Goal: Task Accomplishment & Management: Manage account settings

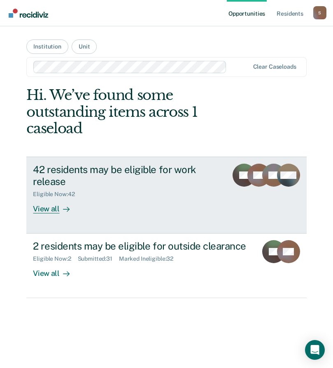
click at [49, 208] on div "View all" at bounding box center [56, 206] width 46 height 16
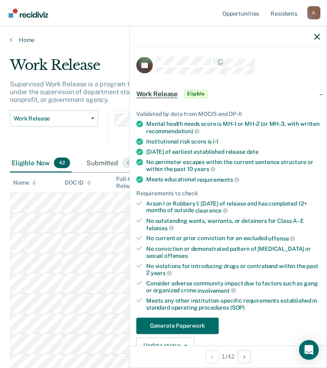
scroll to position [82, 0]
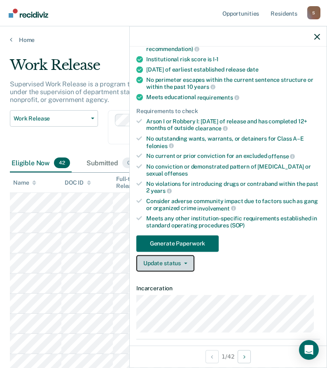
click at [162, 265] on button "Update status" at bounding box center [165, 263] width 58 height 16
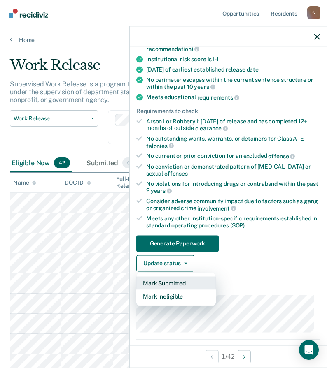
click at [165, 281] on button "Mark Submitted" at bounding box center [175, 282] width 79 height 13
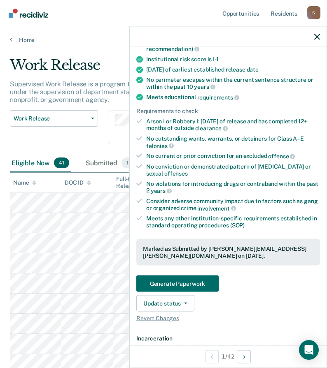
click at [64, 136] on div "Work Release Work Release Outside Clearance" at bounding box center [54, 132] width 88 height 44
click at [317, 35] on icon "button" at bounding box center [317, 37] width 6 height 6
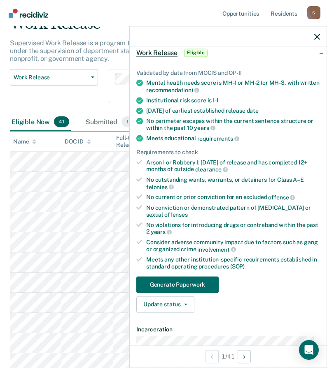
scroll to position [123, 0]
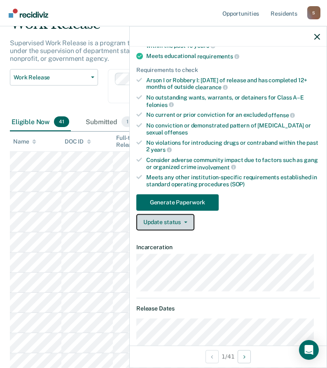
click at [167, 223] on button "Update status" at bounding box center [165, 222] width 58 height 16
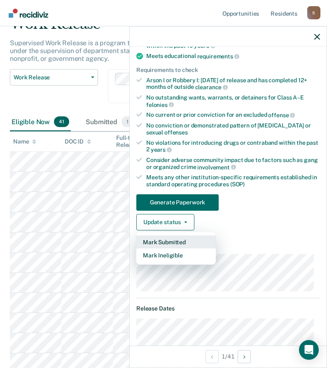
click at [157, 241] on button "Mark Submitted" at bounding box center [175, 241] width 79 height 13
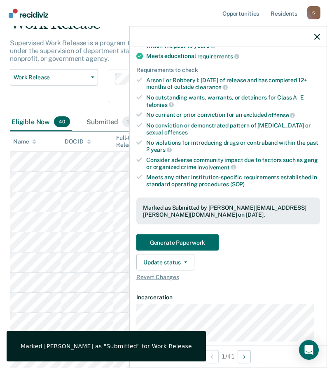
click at [89, 105] on div "Work Release Work Release Outside Clearance" at bounding box center [54, 91] width 88 height 44
drag, startPoint x: 316, startPoint y: 34, endPoint x: 251, endPoint y: 58, distance: 69.0
click at [316, 34] on icon "button" at bounding box center [317, 37] width 6 height 6
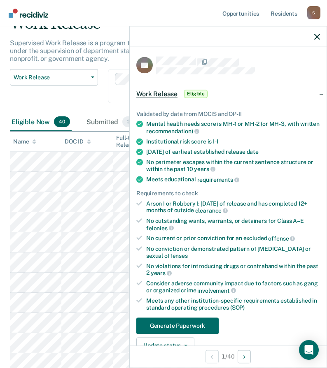
scroll to position [82, 0]
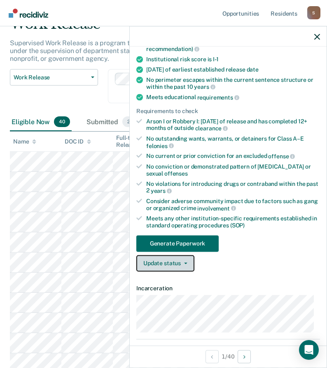
click at [172, 266] on button "Update status" at bounding box center [165, 263] width 58 height 16
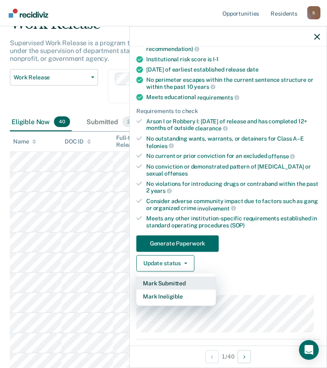
click at [171, 283] on button "Mark Submitted" at bounding box center [175, 282] width 79 height 13
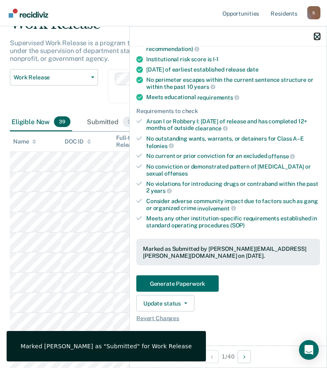
click at [318, 38] on icon "button" at bounding box center [317, 37] width 6 height 6
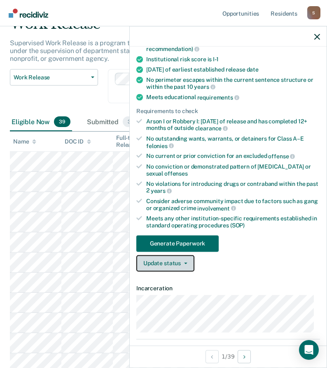
click at [160, 263] on button "Update status" at bounding box center [165, 263] width 58 height 16
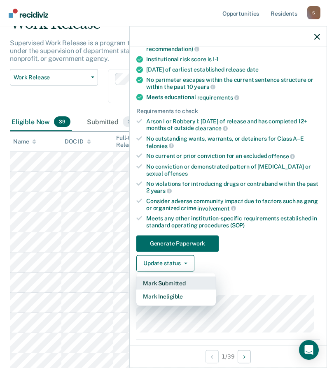
click at [168, 283] on button "Mark Submitted" at bounding box center [175, 282] width 79 height 13
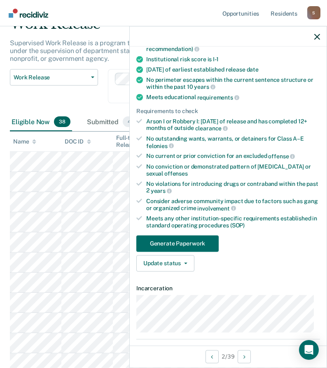
click at [317, 297] on div "RB Work Release Eligible Validated by data from MOCIS and OP-II Mental health n…" at bounding box center [228, 196] width 197 height 299
click at [317, 37] on icon "button" at bounding box center [317, 37] width 6 height 6
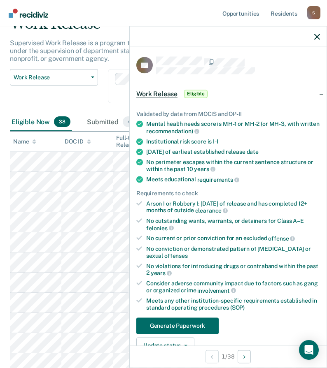
scroll to position [41, 0]
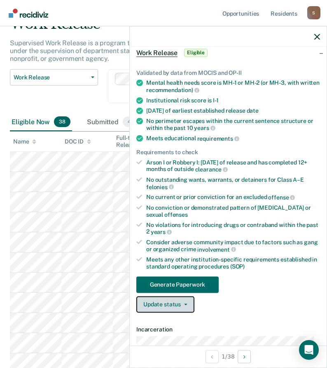
click at [175, 306] on button "Update status" at bounding box center [165, 304] width 58 height 16
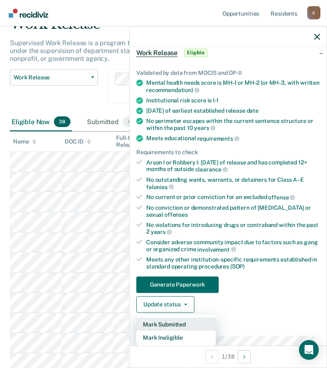
click at [172, 321] on button "Mark Submitted" at bounding box center [175, 324] width 79 height 13
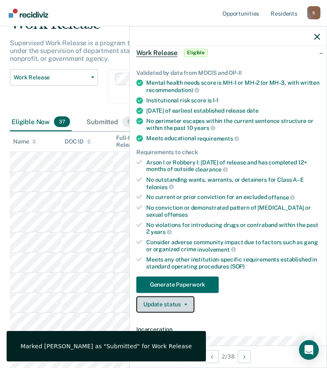
click at [181, 306] on button "Update status" at bounding box center [165, 304] width 58 height 16
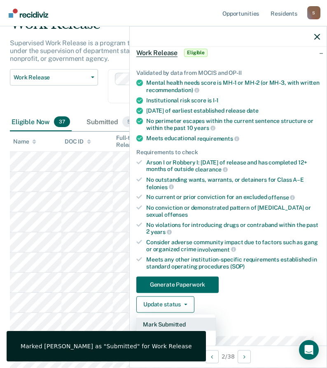
click at [173, 322] on button "Mark Submitted" at bounding box center [175, 324] width 79 height 13
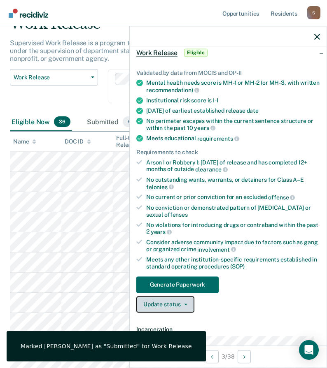
click at [174, 304] on button "Update status" at bounding box center [165, 304] width 58 height 16
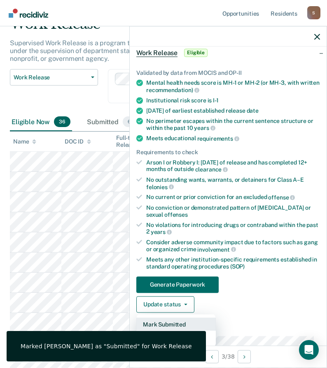
click at [186, 323] on button "Mark Submitted" at bounding box center [175, 324] width 79 height 13
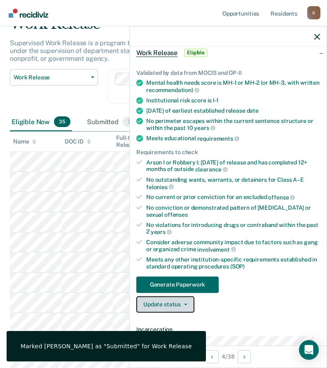
drag, startPoint x: 176, startPoint y: 306, endPoint x: 169, endPoint y: 296, distance: 11.9
click at [175, 306] on button "Update status" at bounding box center [165, 304] width 58 height 16
click at [178, 305] on button "Update status" at bounding box center [165, 304] width 58 height 16
click at [104, 118] on div "Submitted 7" at bounding box center [111, 122] width 52 height 18
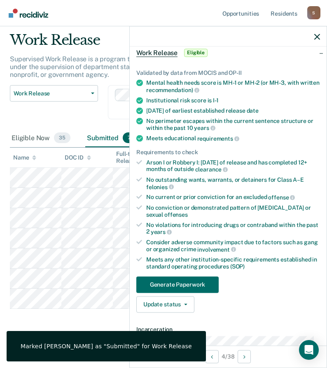
scroll to position [25, 0]
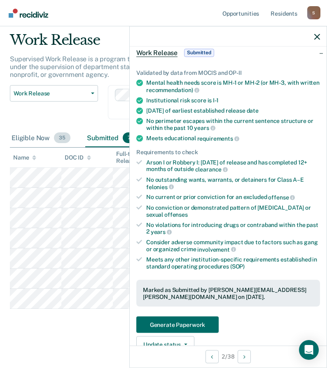
click at [28, 134] on div "Eligible Now 35" at bounding box center [41, 138] width 62 height 18
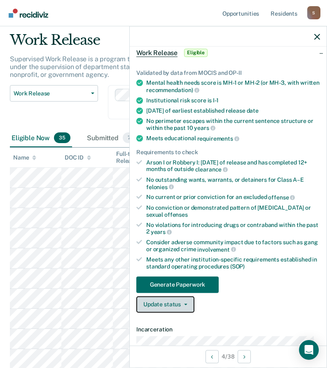
click at [166, 302] on button "Update status" at bounding box center [165, 304] width 58 height 16
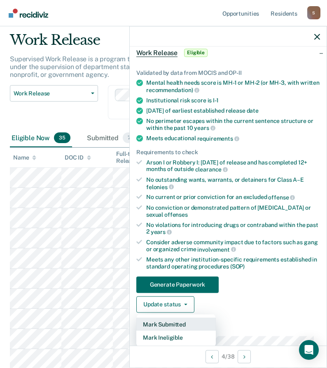
click at [167, 323] on button "Mark Submitted" at bounding box center [175, 324] width 79 height 13
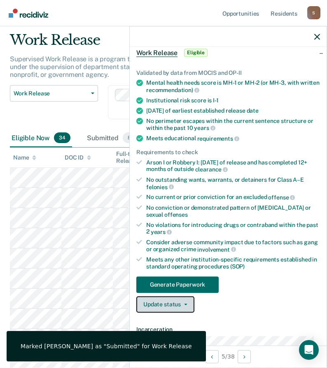
click at [171, 308] on button "Update status" at bounding box center [165, 304] width 58 height 16
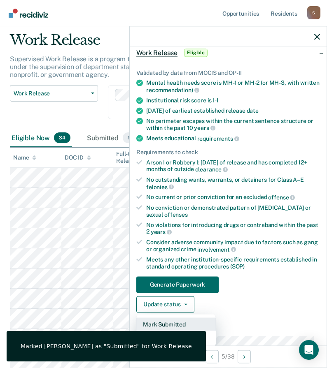
click at [186, 323] on button "Mark Submitted" at bounding box center [175, 324] width 79 height 13
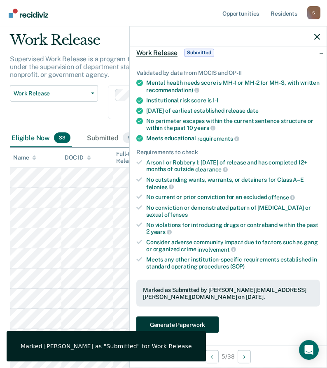
scroll to position [107, 0]
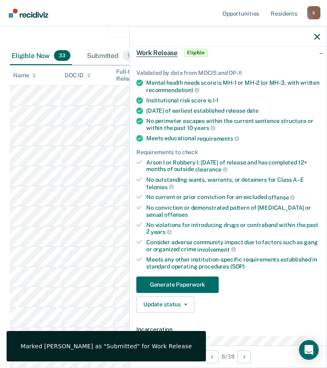
click at [181, 313] on div "Validated by data from MOCIS and OP-II Mental health needs score is MH-1 or MH-…" at bounding box center [228, 187] width 197 height 263
click at [181, 307] on button "Update status" at bounding box center [165, 304] width 58 height 16
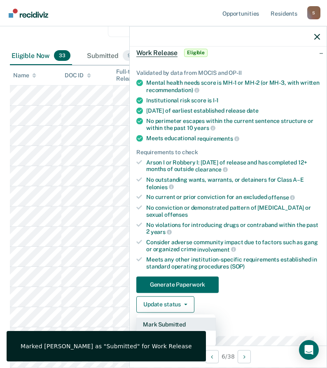
click at [179, 322] on button "Mark Submitted" at bounding box center [175, 324] width 79 height 13
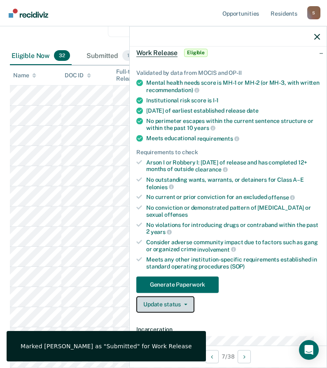
click at [176, 310] on button "Update status" at bounding box center [165, 304] width 58 height 16
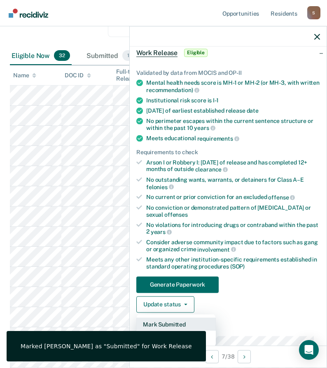
click at [175, 323] on button "Mark Submitted" at bounding box center [175, 324] width 79 height 13
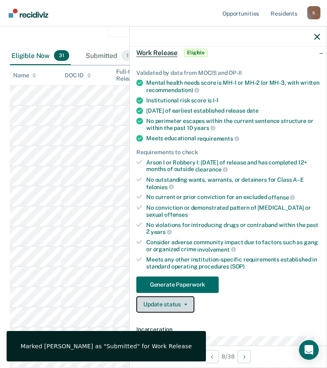
click at [162, 304] on button "Update status" at bounding box center [165, 304] width 58 height 16
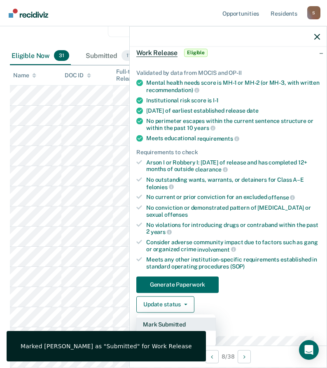
click at [174, 323] on button "Mark Submitted" at bounding box center [175, 324] width 79 height 13
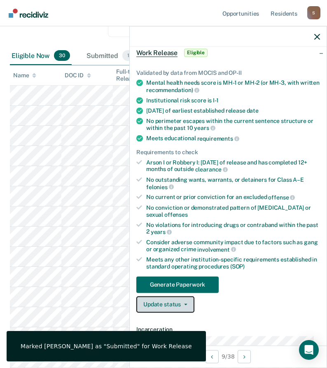
click at [185, 308] on button "Update status" at bounding box center [165, 304] width 58 height 16
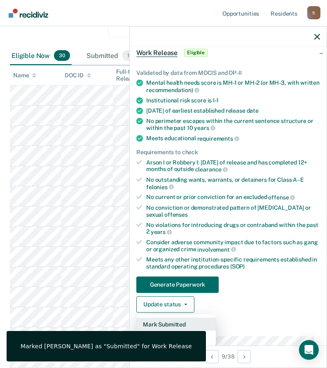
click at [192, 327] on button "Mark Submitted" at bounding box center [175, 324] width 79 height 13
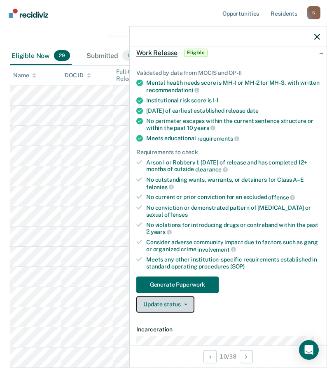
click at [173, 300] on button "Update status" at bounding box center [165, 304] width 58 height 16
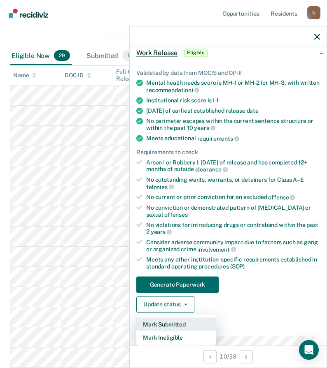
click at [170, 325] on button "Mark Submitted" at bounding box center [175, 324] width 79 height 13
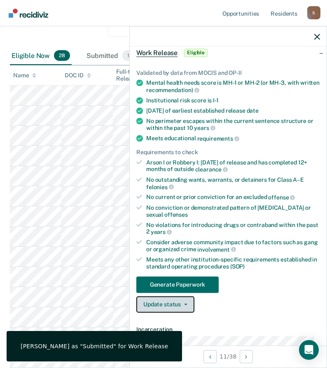
click at [164, 309] on button "Update status" at bounding box center [165, 304] width 58 height 16
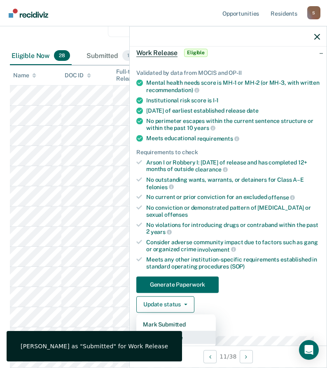
click at [189, 340] on button "Mark Ineligible" at bounding box center [175, 337] width 79 height 13
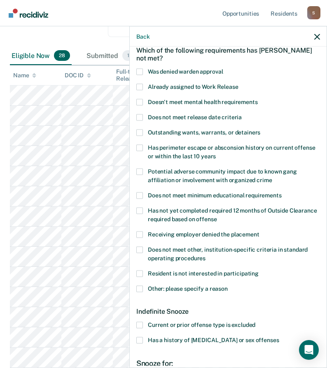
click at [141, 85] on span at bounding box center [139, 87] width 7 height 7
click at [238, 84] on input "Already assigned to Work Release" at bounding box center [238, 84] width 0 height 0
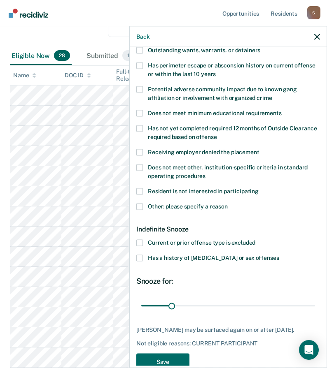
scroll to position [142, 0]
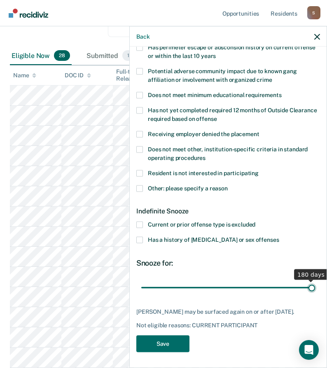
drag, startPoint x: 170, startPoint y: 289, endPoint x: 387, endPoint y: 281, distance: 216.9
type input "180"
click at [315, 281] on input "range" at bounding box center [228, 288] width 174 height 14
click at [175, 344] on button "Save" at bounding box center [162, 344] width 53 height 17
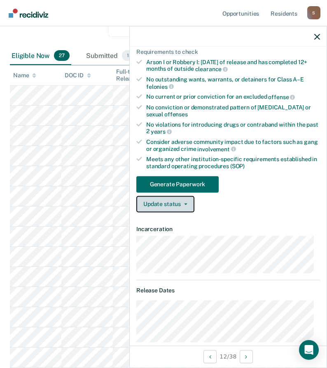
click at [177, 209] on button "Update status" at bounding box center [165, 204] width 58 height 16
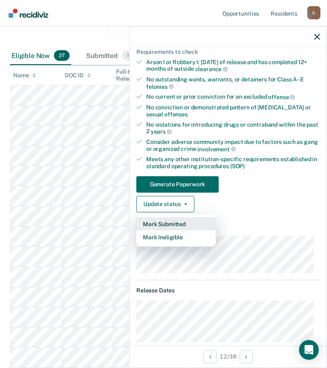
click at [172, 224] on button "Mark Submitted" at bounding box center [175, 223] width 79 height 13
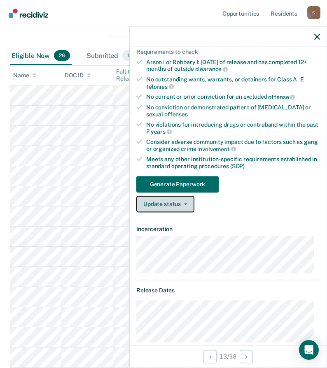
click at [170, 201] on button "Update status" at bounding box center [165, 204] width 58 height 16
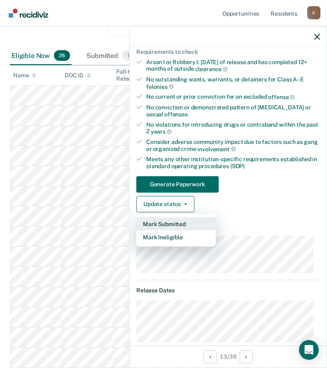
click at [170, 224] on button "Mark Submitted" at bounding box center [175, 223] width 79 height 13
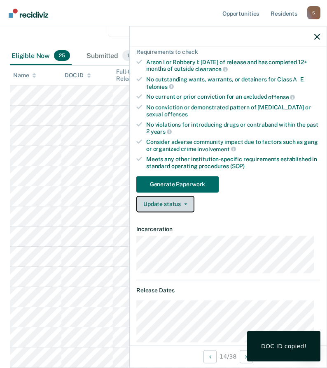
click at [160, 207] on button "Update status" at bounding box center [165, 204] width 58 height 16
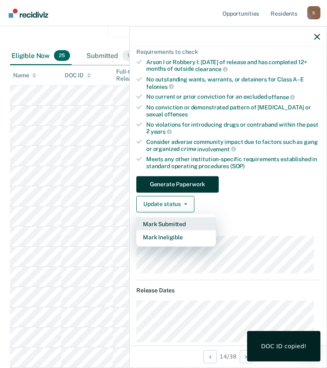
click at [165, 224] on button "Mark Submitted" at bounding box center [175, 223] width 79 height 13
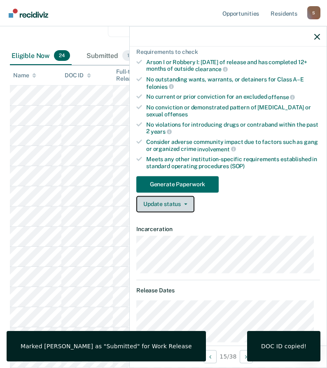
click at [168, 207] on button "Update status" at bounding box center [165, 204] width 58 height 16
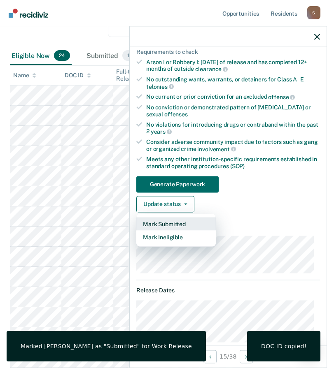
click at [181, 224] on button "Mark Submitted" at bounding box center [175, 223] width 79 height 13
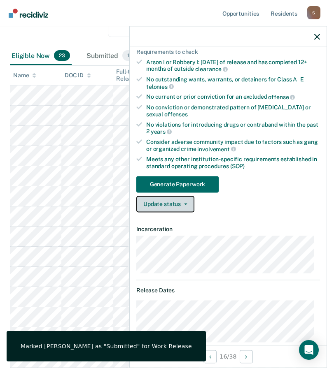
click at [158, 205] on button "Update status" at bounding box center [165, 204] width 58 height 16
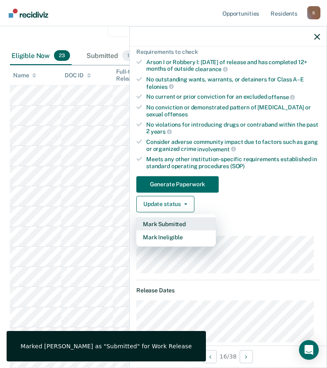
click at [165, 223] on button "Mark Submitted" at bounding box center [175, 223] width 79 height 13
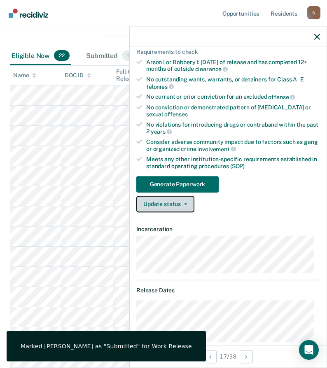
click at [165, 197] on button "Update status" at bounding box center [165, 204] width 58 height 16
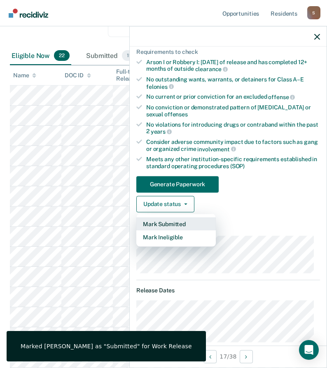
click at [168, 225] on button "Mark Submitted" at bounding box center [175, 223] width 79 height 13
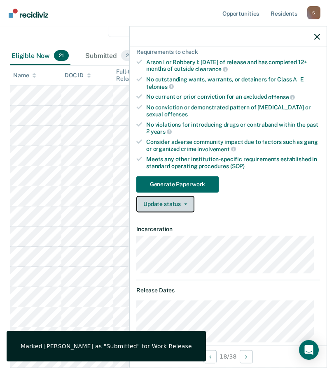
click at [164, 209] on button "Update status" at bounding box center [165, 204] width 58 height 16
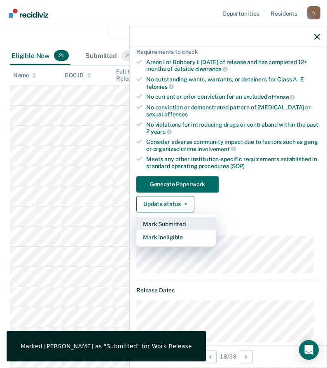
click at [176, 223] on button "Mark Submitted" at bounding box center [175, 223] width 79 height 13
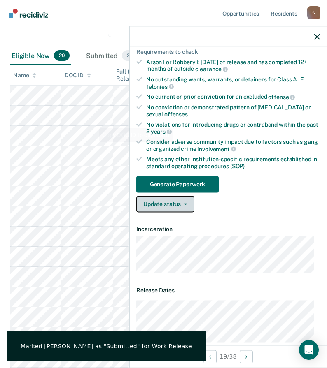
click at [172, 200] on button "Update status" at bounding box center [165, 204] width 58 height 16
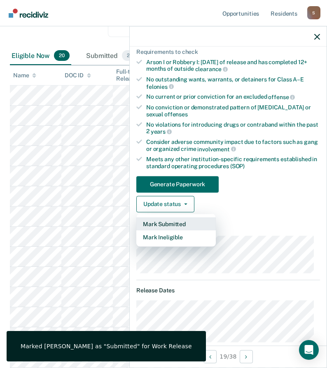
click at [181, 223] on button "Mark Submitted" at bounding box center [175, 223] width 79 height 13
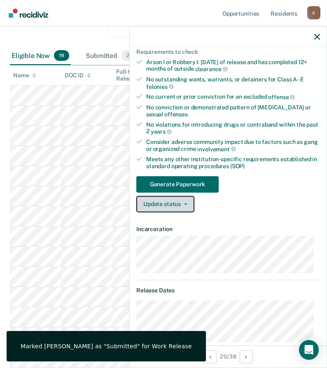
click at [174, 202] on button "Update status" at bounding box center [165, 204] width 58 height 16
click at [110, 58] on div "Submitted 22" at bounding box center [111, 56] width 55 height 18
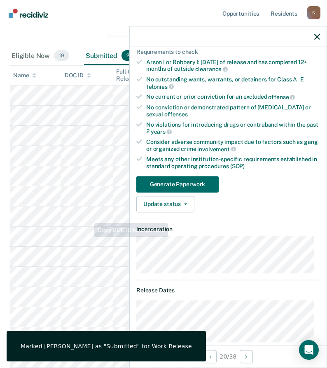
scroll to position [327, 0]
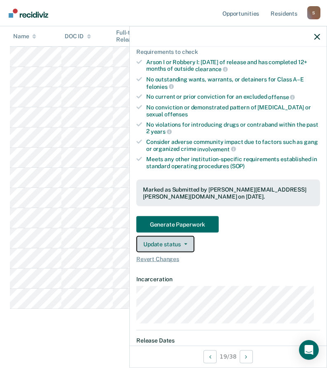
click at [178, 240] on button "Update status" at bounding box center [165, 244] width 58 height 16
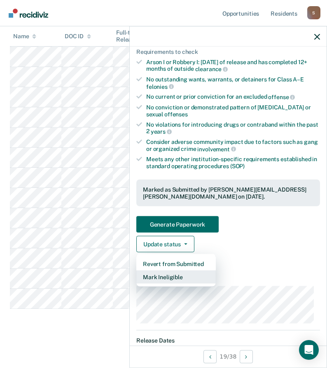
click at [176, 278] on button "Mark Ineligible" at bounding box center [175, 277] width 79 height 13
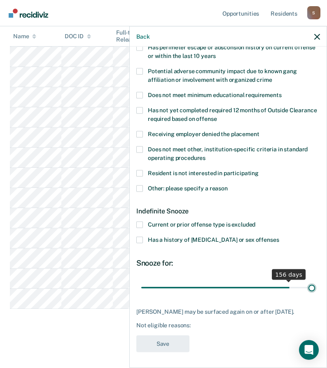
drag, startPoint x: 170, startPoint y: 287, endPoint x: 332, endPoint y: 284, distance: 162.5
type input "180"
click at [315, 284] on input "range" at bounding box center [228, 288] width 174 height 14
click at [140, 238] on span at bounding box center [139, 240] width 7 height 7
click at [278, 237] on input "Has a history of [MEDICAL_DATA] or sex offenses" at bounding box center [278, 237] width 0 height 0
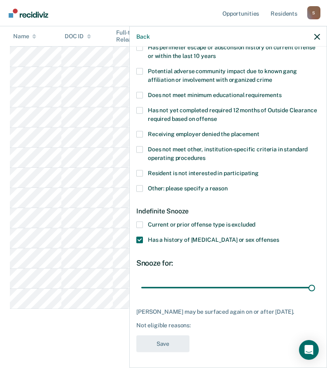
scroll to position [92, 0]
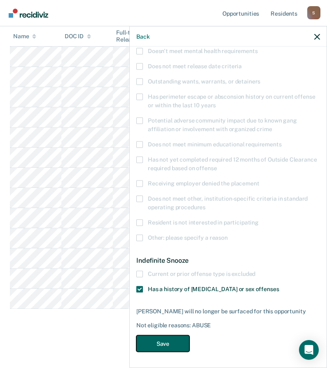
click at [182, 340] on button "Save" at bounding box center [162, 343] width 53 height 17
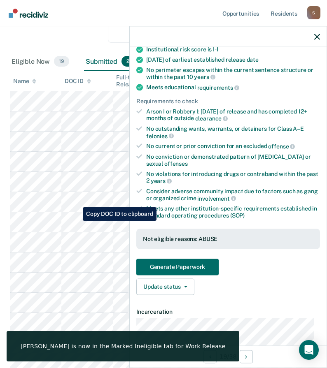
scroll to position [60, 0]
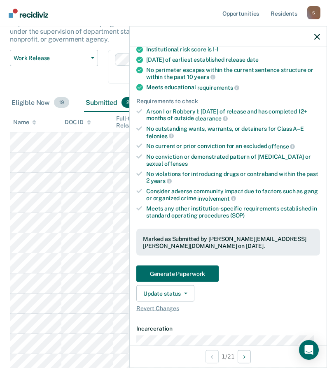
click at [37, 100] on div "Eligible Now 19" at bounding box center [40, 103] width 61 height 18
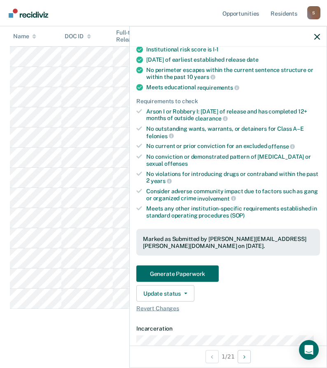
scroll to position [0, 0]
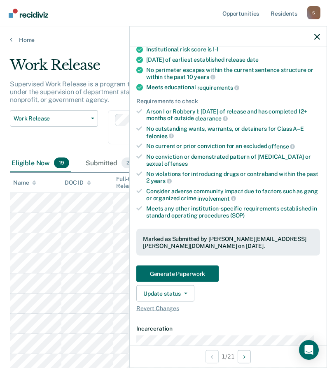
click at [33, 162] on div "Eligible Now 19" at bounding box center [40, 163] width 61 height 18
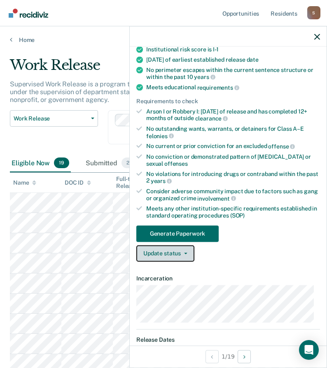
click at [179, 254] on button "Update status" at bounding box center [165, 253] width 58 height 16
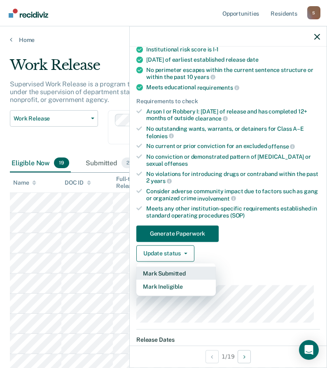
click at [180, 272] on button "Mark Submitted" at bounding box center [175, 273] width 79 height 13
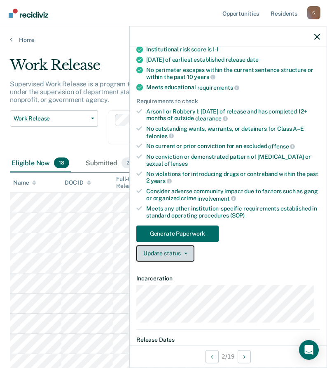
click at [168, 254] on button "Update status" at bounding box center [165, 253] width 58 height 16
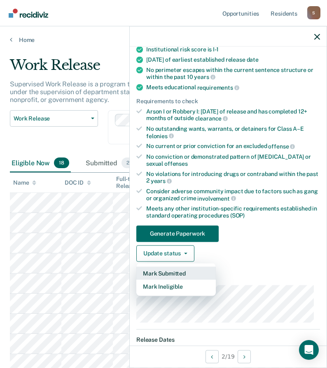
click at [181, 272] on button "Mark Submitted" at bounding box center [175, 273] width 79 height 13
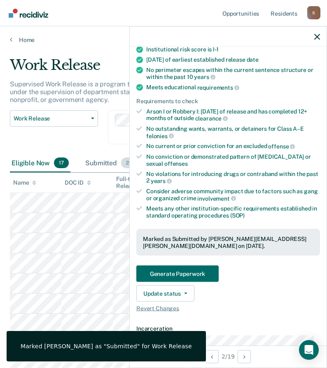
click at [104, 163] on div "Submitted 23" at bounding box center [111, 163] width 55 height 18
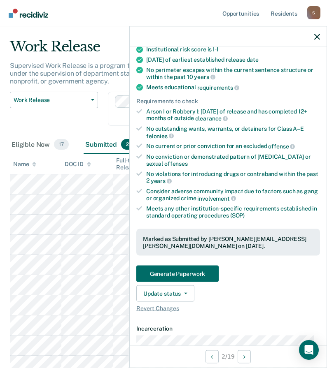
scroll to position [60, 0]
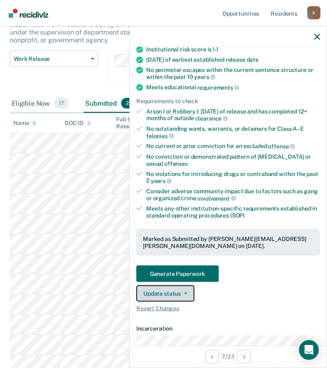
click at [168, 297] on button "Update status" at bounding box center [165, 293] width 58 height 16
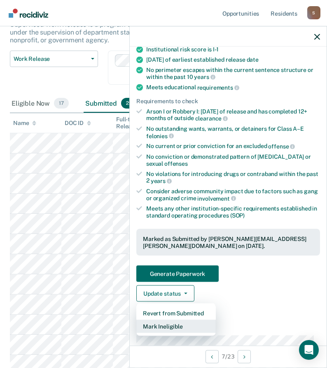
click at [179, 326] on button "Mark Ineligible" at bounding box center [175, 326] width 79 height 13
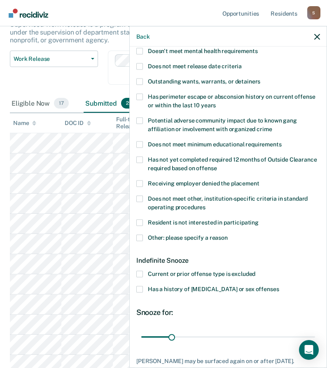
click at [141, 274] on span at bounding box center [139, 274] width 7 height 7
click at [255, 271] on input "Current or prior offense type is excluded" at bounding box center [255, 271] width 0 height 0
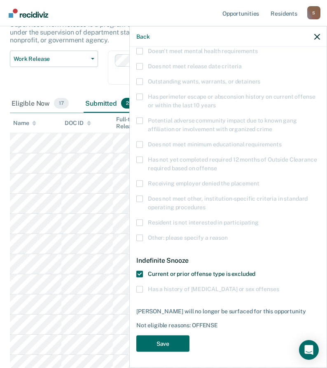
scroll to position [183, 0]
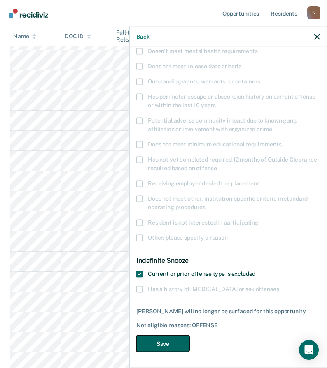
click at [174, 343] on button "Save" at bounding box center [162, 343] width 53 height 17
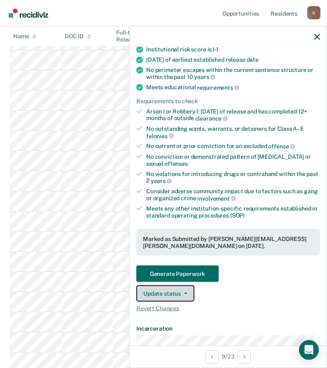
click at [178, 295] on button "Update status" at bounding box center [165, 293] width 58 height 16
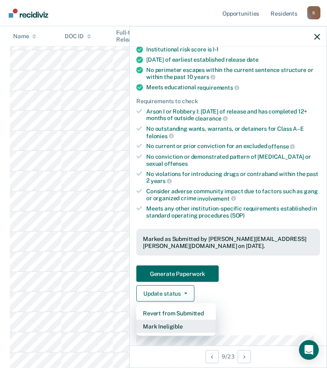
click at [169, 324] on button "Mark Ineligible" at bounding box center [175, 326] width 79 height 13
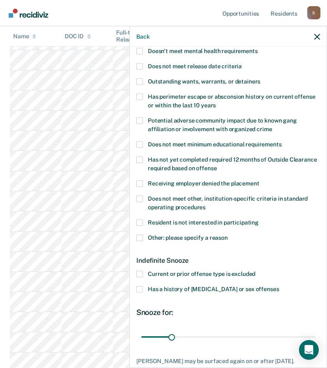
click at [140, 272] on span at bounding box center [139, 274] width 7 height 7
click at [255, 271] on input "Current or prior offense type is excluded" at bounding box center [255, 271] width 0 height 0
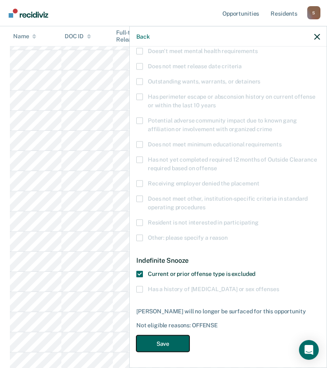
click at [174, 343] on button "Save" at bounding box center [162, 343] width 53 height 17
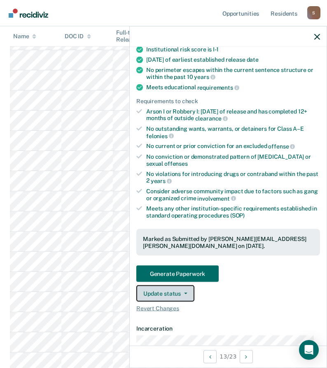
click at [157, 292] on button "Update status" at bounding box center [165, 293] width 58 height 16
click at [174, 291] on button "Update status" at bounding box center [165, 293] width 58 height 16
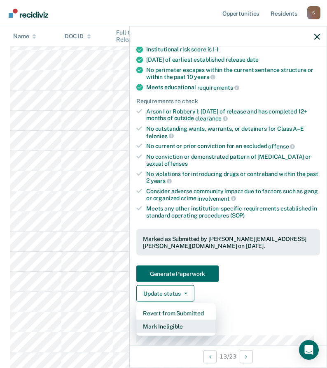
click at [169, 324] on button "Mark Ineligible" at bounding box center [175, 326] width 79 height 13
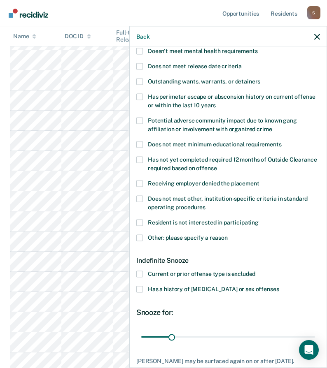
click at [141, 274] on span at bounding box center [139, 274] width 7 height 7
click at [255, 271] on input "Current or prior offense type is excluded" at bounding box center [255, 271] width 0 height 0
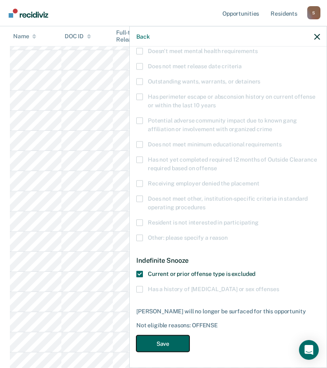
click at [165, 339] on button "Save" at bounding box center [162, 343] width 53 height 17
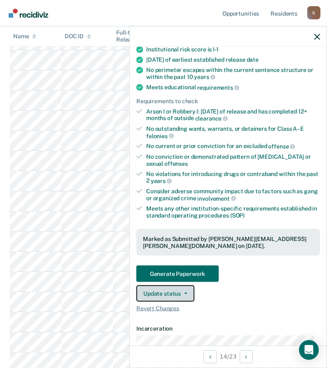
click at [177, 295] on button "Update status" at bounding box center [165, 293] width 58 height 16
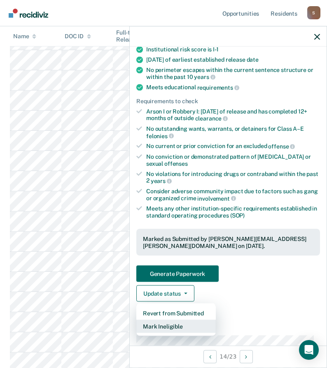
click at [174, 325] on button "Mark Ineligible" at bounding box center [175, 326] width 79 height 13
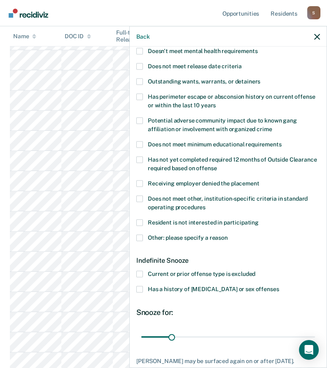
click at [138, 274] on span at bounding box center [139, 274] width 7 height 7
click at [255, 271] on input "Current or prior offense type is excluded" at bounding box center [255, 271] width 0 height 0
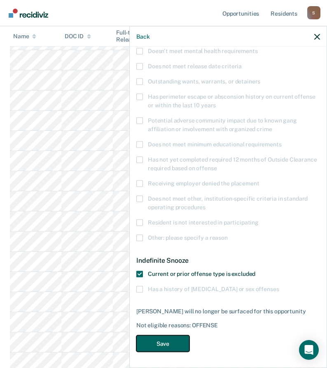
click at [172, 343] on button "Save" at bounding box center [162, 343] width 53 height 17
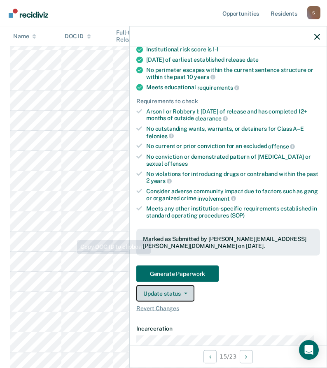
click at [162, 292] on button "Update status" at bounding box center [165, 293] width 58 height 16
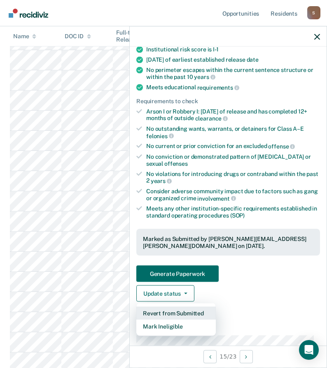
click at [172, 313] on button "Revert from Submitted" at bounding box center [175, 313] width 79 height 13
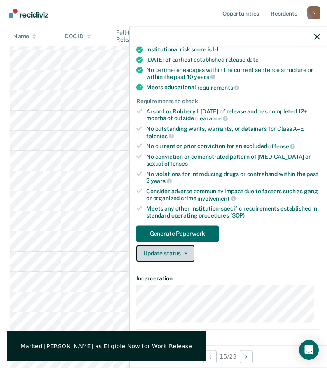
scroll to position [101, 0]
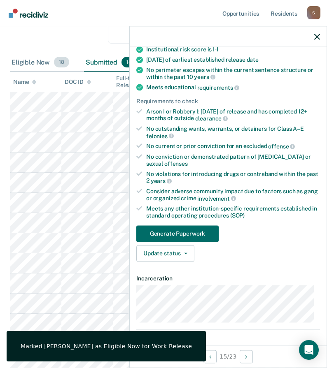
click at [30, 61] on div "Eligible Now 18" at bounding box center [40, 62] width 61 height 18
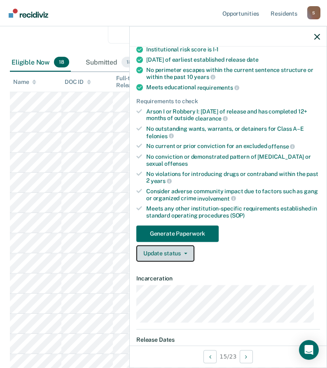
click at [173, 260] on button "Update status" at bounding box center [165, 253] width 58 height 16
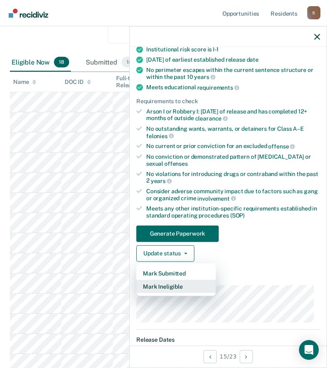
click at [178, 289] on button "Mark Ineligible" at bounding box center [175, 286] width 79 height 13
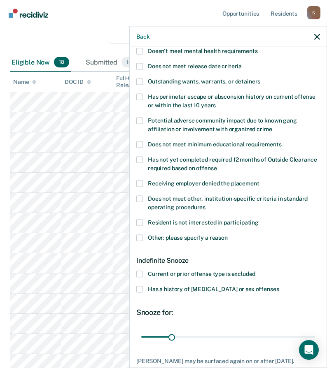
click at [139, 272] on span at bounding box center [139, 274] width 7 height 7
click at [255, 271] on input "Current or prior offense type is excluded" at bounding box center [255, 271] width 0 height 0
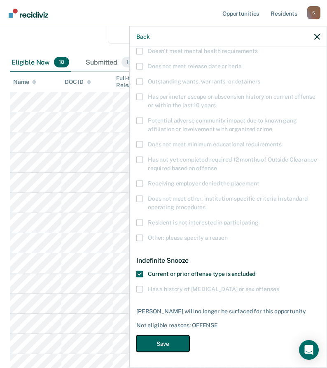
click at [167, 346] on button "Save" at bounding box center [162, 343] width 53 height 17
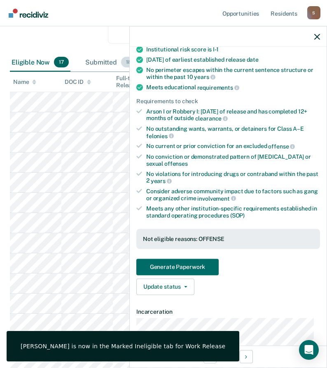
click at [100, 66] on div "Submitted 18" at bounding box center [111, 62] width 54 height 18
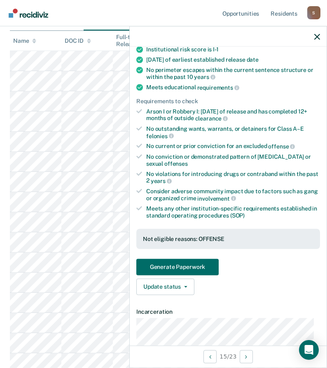
scroll to position [183, 0]
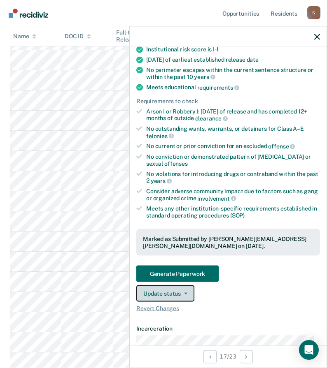
click at [176, 293] on button "Update status" at bounding box center [165, 293] width 58 height 16
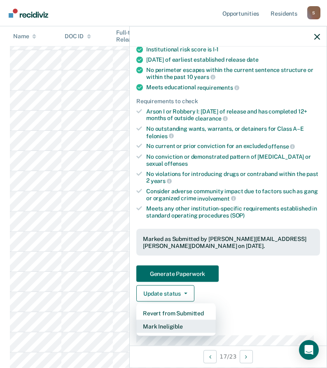
click at [174, 325] on button "Mark Ineligible" at bounding box center [175, 326] width 79 height 13
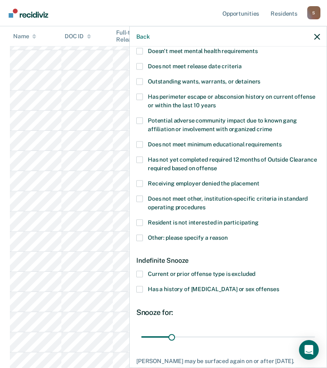
click at [142, 273] on span at bounding box center [139, 274] width 7 height 7
click at [255, 271] on input "Current or prior offense type is excluded" at bounding box center [255, 271] width 0 height 0
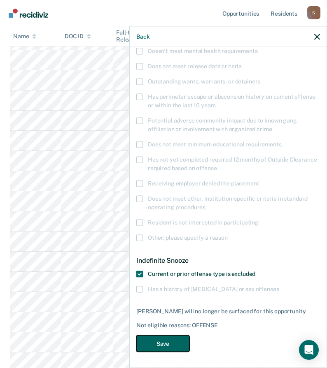
click at [178, 342] on button "Save" at bounding box center [162, 343] width 53 height 17
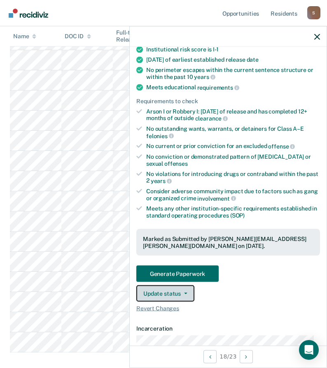
click at [159, 294] on button "Update status" at bounding box center [165, 293] width 58 height 16
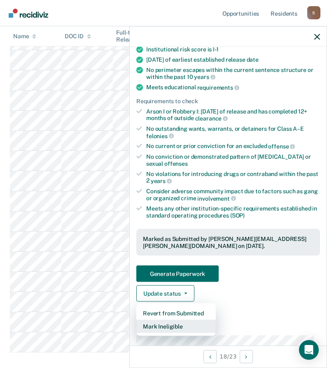
click at [172, 326] on button "Mark Ineligible" at bounding box center [175, 326] width 79 height 13
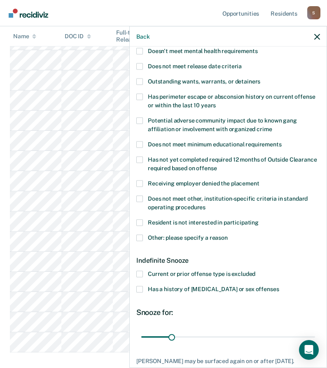
click at [138, 269] on div "Indefinite Snooze" at bounding box center [227, 260] width 183 height 21
click at [139, 274] on span at bounding box center [139, 274] width 7 height 7
click at [255, 271] on input "Current or prior offense type is excluded" at bounding box center [255, 271] width 0 height 0
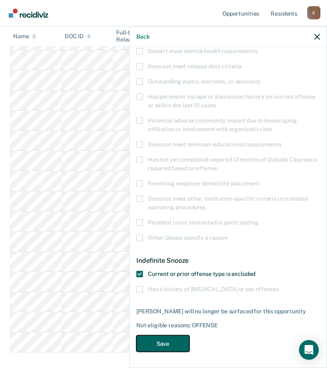
click at [157, 336] on button "Save" at bounding box center [162, 343] width 53 height 17
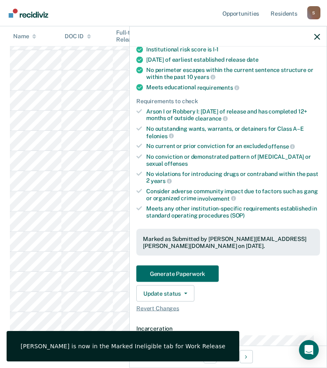
scroll to position [174, 0]
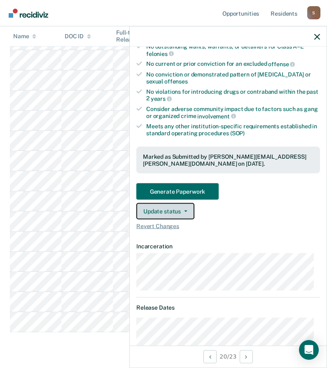
click at [184, 211] on icon "button" at bounding box center [185, 212] width 3 height 2
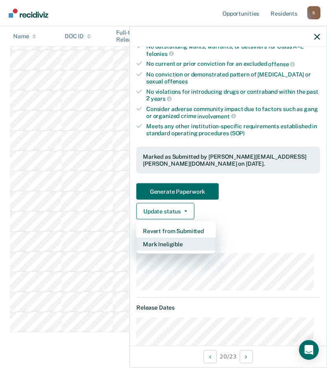
click at [163, 242] on button "Mark Ineligible" at bounding box center [175, 244] width 79 height 13
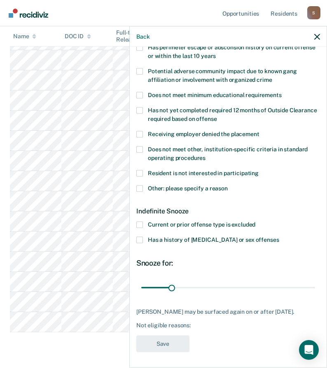
click at [140, 223] on span at bounding box center [139, 225] width 7 height 7
click at [255, 222] on input "Current or prior offense type is excluded" at bounding box center [255, 222] width 0 height 0
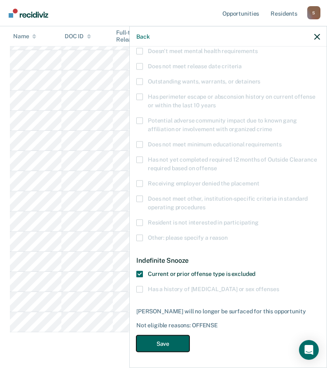
click at [180, 348] on button "Save" at bounding box center [162, 343] width 53 height 17
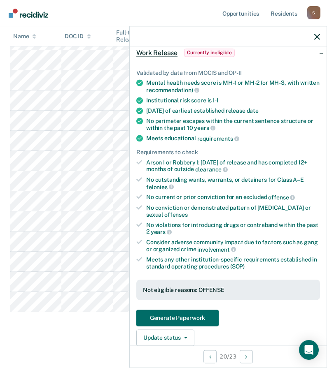
scroll to position [82, 0]
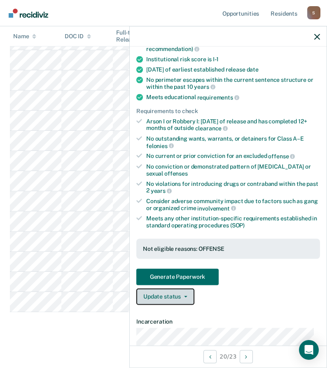
click at [163, 293] on button "Update status" at bounding box center [165, 296] width 58 height 16
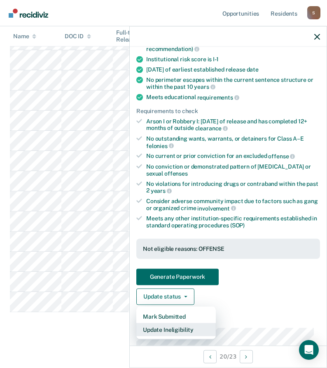
click at [182, 327] on button "Update Ineligibility" at bounding box center [175, 329] width 79 height 13
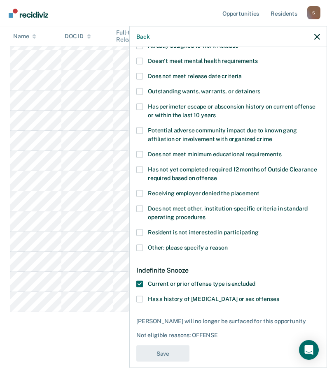
click at [141, 298] on span at bounding box center [139, 299] width 7 height 7
click at [278, 296] on input "Has a history of [MEDICAL_DATA] or sex offenses" at bounding box center [278, 296] width 0 height 0
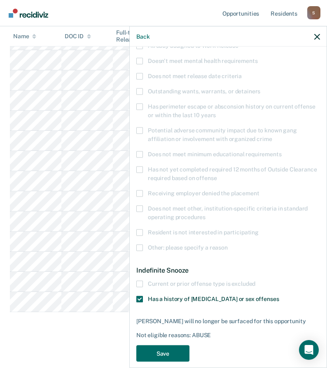
click at [139, 284] on span at bounding box center [139, 284] width 7 height 7
click at [140, 285] on span at bounding box center [139, 284] width 7 height 7
click at [318, 39] on icon "button" at bounding box center [317, 37] width 6 height 6
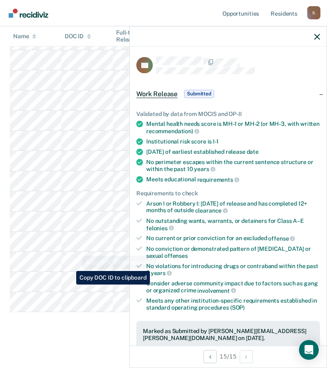
scroll to position [60, 0]
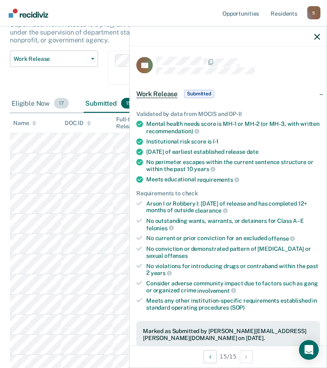
click at [29, 104] on div "Eligible Now 17" at bounding box center [40, 104] width 60 height 18
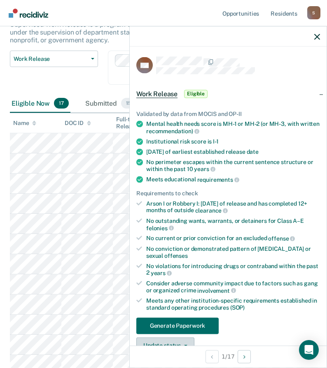
scroll to position [41, 0]
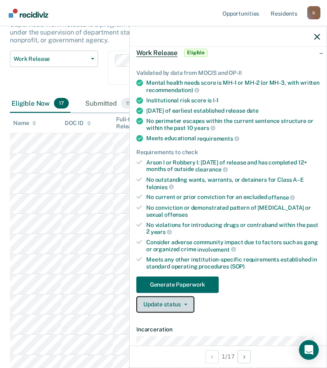
click at [173, 302] on button "Update status" at bounding box center [165, 304] width 58 height 16
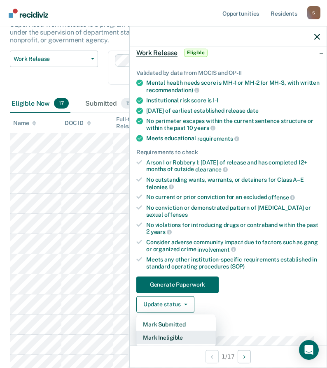
click at [169, 337] on button "Mark Ineligible" at bounding box center [175, 337] width 79 height 13
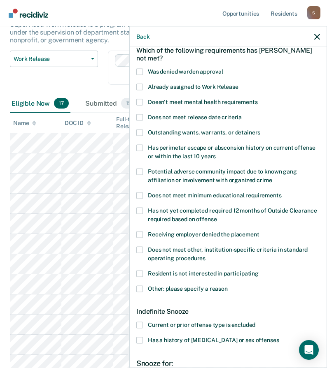
click at [142, 340] on span at bounding box center [139, 340] width 7 height 7
click at [278, 337] on input "Has a history of [MEDICAL_DATA] or sex offenses" at bounding box center [278, 337] width 0 height 0
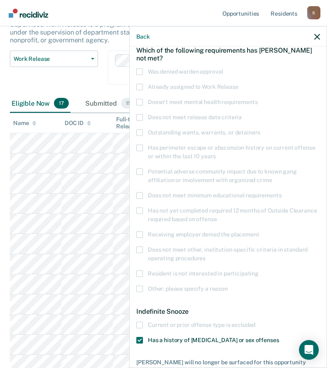
scroll to position [92, 0]
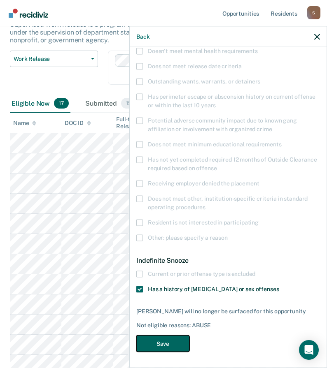
click at [167, 342] on button "Save" at bounding box center [162, 343] width 53 height 17
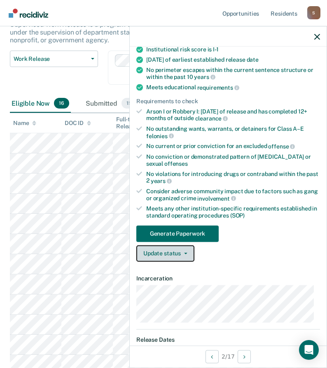
click at [160, 256] on button "Update status" at bounding box center [165, 253] width 58 height 16
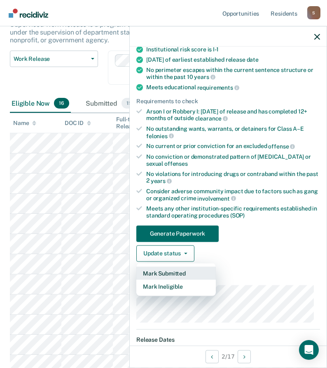
click at [165, 270] on button "Mark Submitted" at bounding box center [175, 273] width 79 height 13
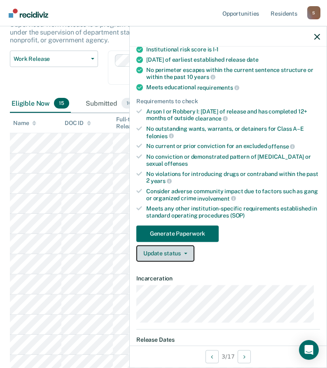
click at [157, 250] on button "Update status" at bounding box center [165, 253] width 58 height 16
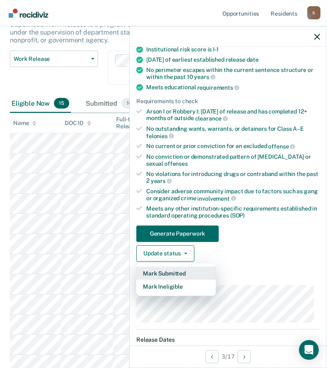
click at [170, 274] on button "Mark Submitted" at bounding box center [175, 273] width 79 height 13
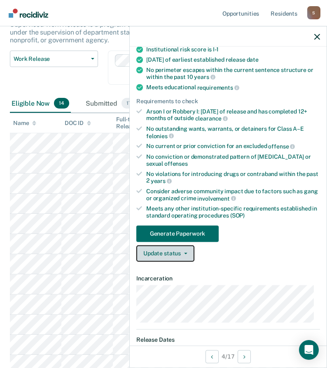
click at [162, 251] on button "Update status" at bounding box center [165, 253] width 58 height 16
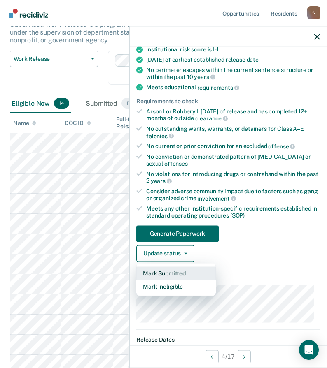
click at [174, 271] on button "Mark Submitted" at bounding box center [175, 273] width 79 height 13
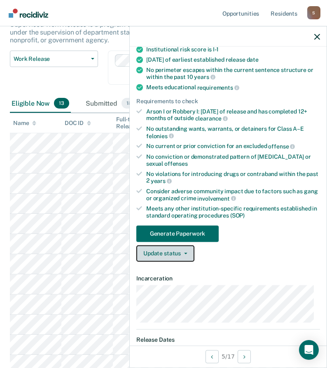
click at [178, 255] on button "Update status" at bounding box center [165, 253] width 58 height 16
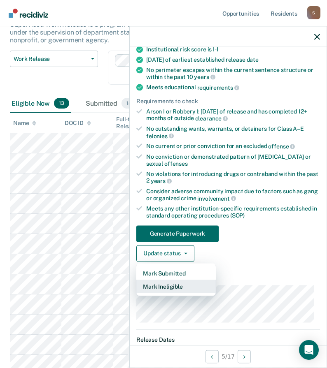
click at [167, 285] on button "Mark Ineligible" at bounding box center [175, 286] width 79 height 13
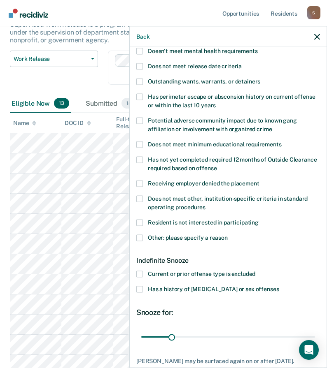
click at [139, 271] on span at bounding box center [139, 274] width 7 height 7
click at [255, 271] on input "Current or prior offense type is excluded" at bounding box center [255, 271] width 0 height 0
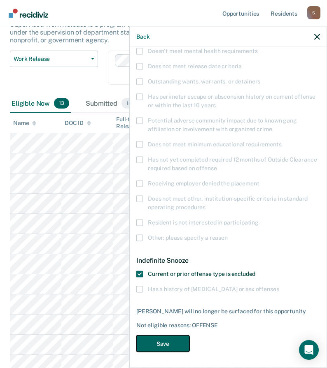
click at [176, 340] on button "Save" at bounding box center [162, 343] width 53 height 17
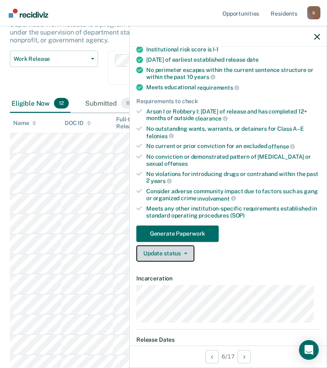
click at [161, 251] on button "Update status" at bounding box center [165, 253] width 58 height 16
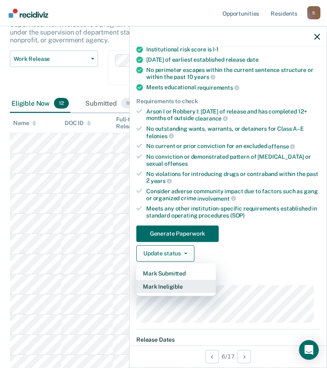
click at [168, 286] on button "Mark Ineligible" at bounding box center [175, 286] width 79 height 13
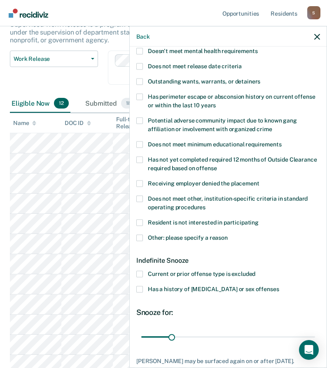
click at [143, 288] on label "Has a history of [MEDICAL_DATA] or sex offenses" at bounding box center [227, 290] width 183 height 9
click at [278, 286] on input "Has a history of [MEDICAL_DATA] or sex offenses" at bounding box center [278, 286] width 0 height 0
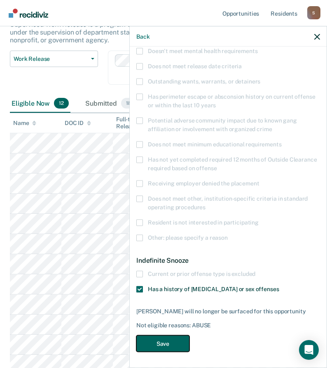
click at [165, 343] on button "Save" at bounding box center [162, 343] width 53 height 17
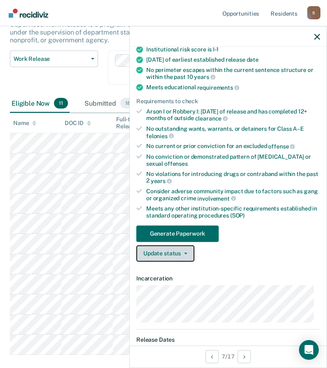
click at [172, 251] on button "Update status" at bounding box center [165, 253] width 58 height 16
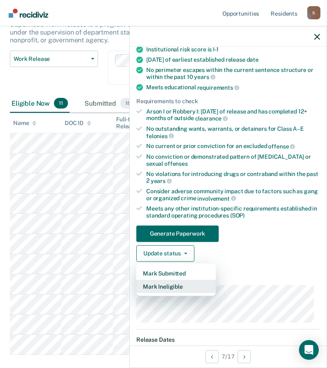
click at [170, 284] on button "Mark Ineligible" at bounding box center [175, 286] width 79 height 13
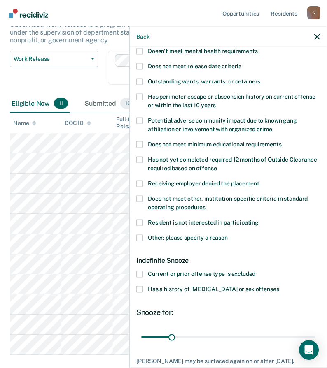
click at [142, 272] on span at bounding box center [139, 274] width 7 height 7
click at [255, 271] on input "Current or prior offense type is excluded" at bounding box center [255, 271] width 0 height 0
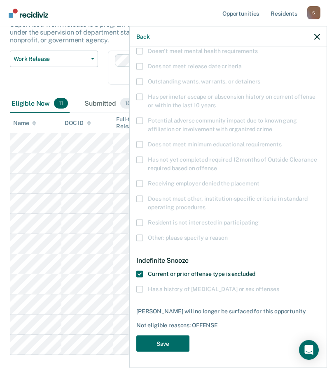
scroll to position [106, 0]
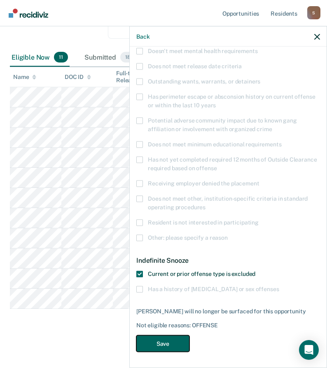
click at [179, 341] on button "Save" at bounding box center [162, 343] width 53 height 17
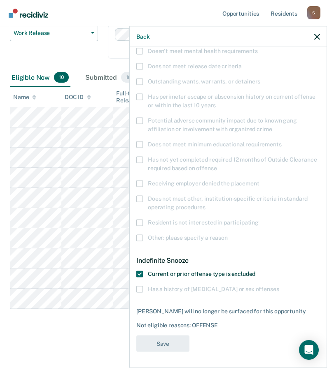
scroll to position [86, 0]
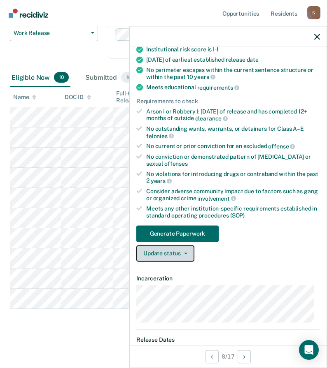
click at [184, 255] on button "Update status" at bounding box center [165, 253] width 58 height 16
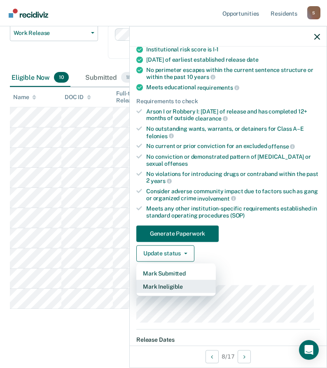
click at [179, 285] on button "Mark Ineligible" at bounding box center [175, 286] width 79 height 13
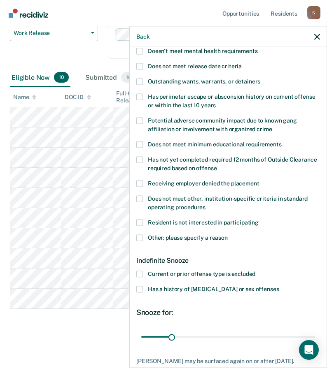
click at [140, 239] on span at bounding box center [139, 237] width 7 height 7
click at [227, 234] on input "Other: please specify a reason" at bounding box center [227, 234] width 0 height 0
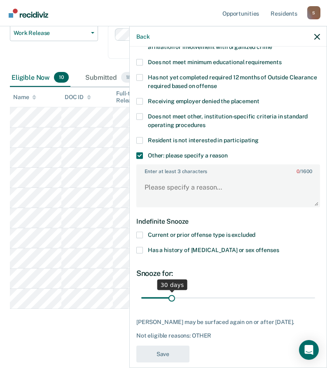
scroll to position [185, 0]
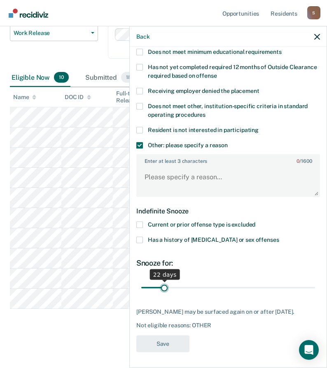
drag, startPoint x: 170, startPoint y: 288, endPoint x: 163, endPoint y: 287, distance: 7.4
type input "22"
click at [163, 287] on input "range" at bounding box center [228, 288] width 174 height 14
click at [176, 180] on textarea "Enter at least 3 characters 0 / 1600" at bounding box center [228, 181] width 182 height 30
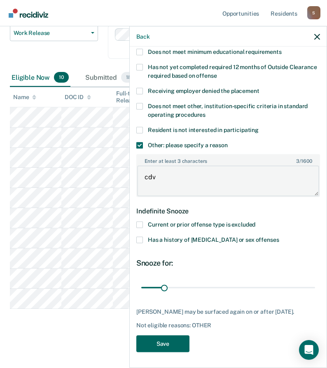
type textarea "cdv"
click at [172, 344] on button "Save" at bounding box center [162, 343] width 53 height 17
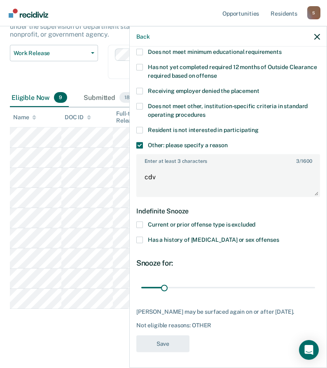
scroll to position [65, 0]
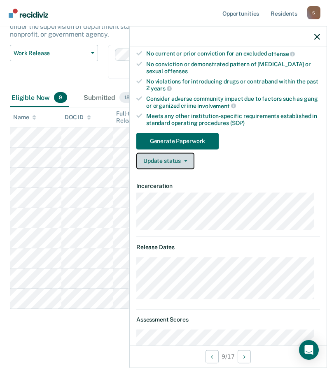
click at [168, 156] on button "Update status" at bounding box center [165, 161] width 58 height 16
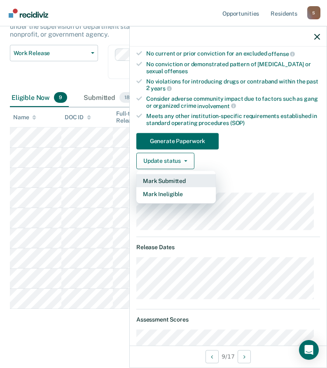
click at [174, 176] on button "Mark Submitted" at bounding box center [175, 180] width 79 height 13
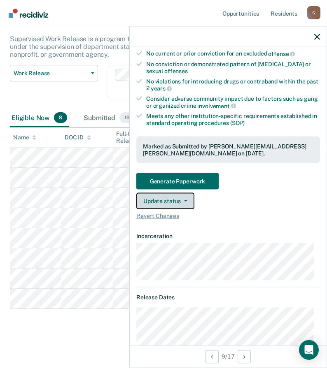
scroll to position [45, 0]
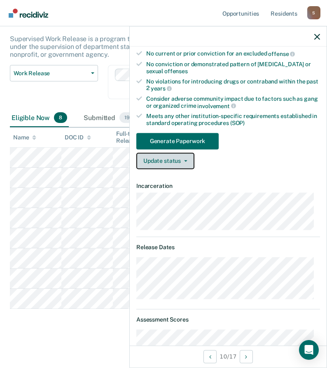
click at [160, 160] on button "Update status" at bounding box center [165, 161] width 58 height 16
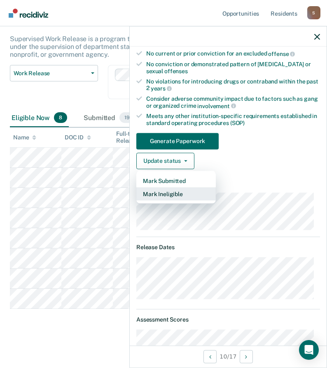
click at [156, 190] on button "Mark Ineligible" at bounding box center [175, 193] width 79 height 13
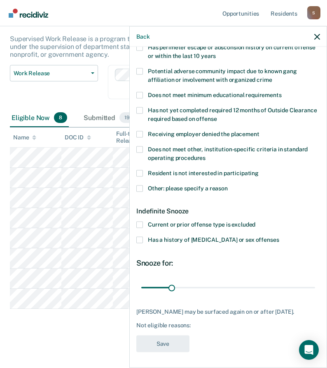
click at [140, 224] on span at bounding box center [139, 225] width 7 height 7
click at [255, 222] on input "Current or prior offense type is excluded" at bounding box center [255, 222] width 0 height 0
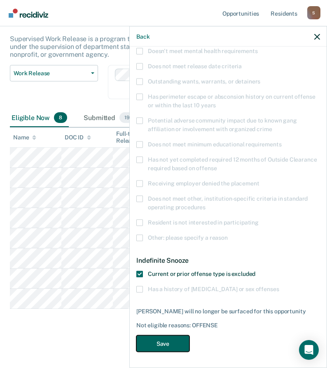
drag, startPoint x: 161, startPoint y: 345, endPoint x: 240, endPoint y: 363, distance: 80.9
click at [160, 345] on button "Save" at bounding box center [162, 343] width 53 height 17
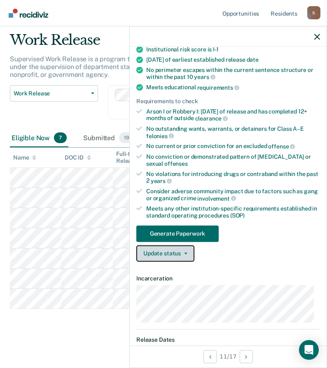
click at [181, 255] on button "Update status" at bounding box center [165, 253] width 58 height 16
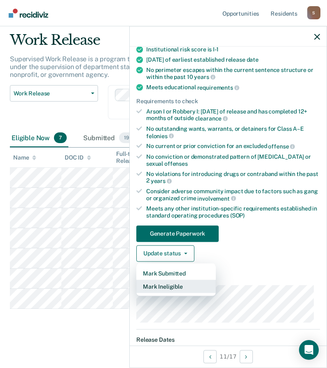
click at [169, 288] on button "Mark Ineligible" at bounding box center [175, 286] width 79 height 13
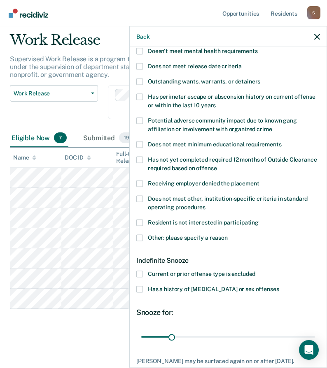
click at [140, 272] on span at bounding box center [139, 274] width 7 height 7
click at [255, 271] on input "Current or prior offense type is excluded" at bounding box center [255, 271] width 0 height 0
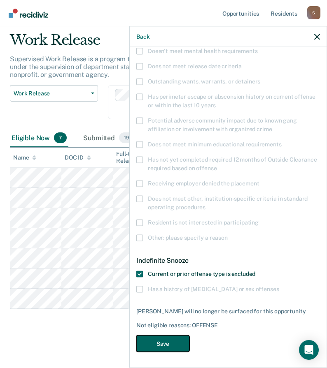
click at [165, 346] on button "Save" at bounding box center [162, 343] width 53 height 17
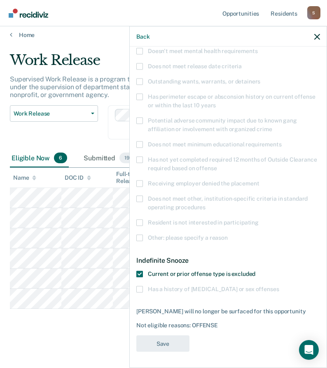
scroll to position [5, 0]
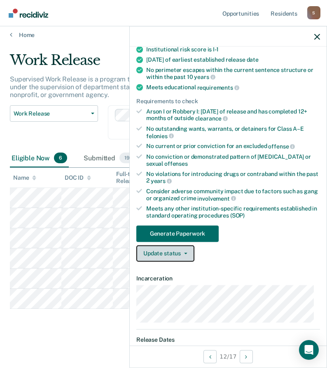
click at [166, 251] on button "Update status" at bounding box center [165, 253] width 58 height 16
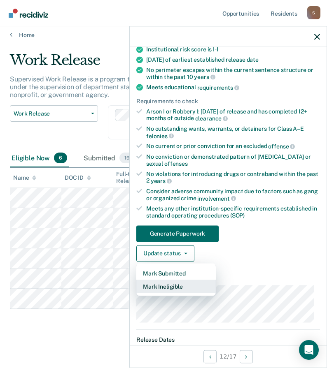
click at [160, 283] on button "Mark Ineligible" at bounding box center [175, 286] width 79 height 13
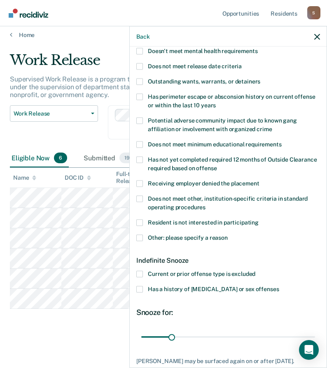
click at [139, 287] on span at bounding box center [139, 289] width 7 height 7
click at [278, 286] on input "Has a history of [MEDICAL_DATA] or sex offenses" at bounding box center [278, 286] width 0 height 0
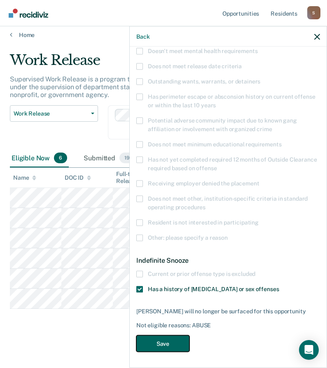
drag, startPoint x: 152, startPoint y: 345, endPoint x: 141, endPoint y: 336, distance: 14.1
click at [153, 346] on button "Save" at bounding box center [162, 343] width 53 height 17
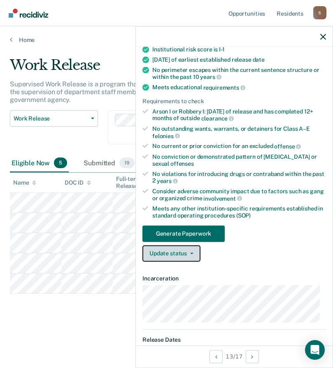
click at [172, 252] on button "Update status" at bounding box center [171, 253] width 58 height 16
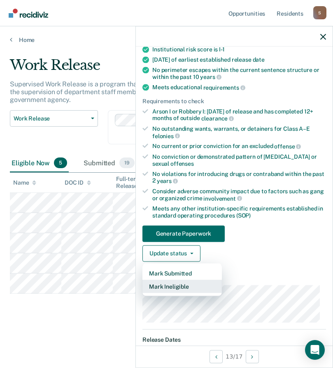
click at [181, 287] on button "Mark Ineligible" at bounding box center [181, 286] width 79 height 13
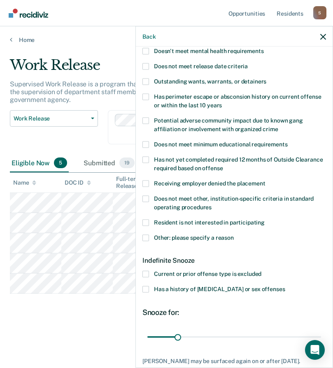
click at [147, 288] on span at bounding box center [145, 289] width 7 height 7
click at [285, 286] on input "Has a history of [MEDICAL_DATA] or sex offenses" at bounding box center [285, 286] width 0 height 0
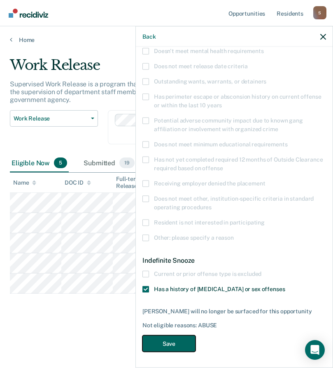
drag, startPoint x: 169, startPoint y: 340, endPoint x: 137, endPoint y: 329, distance: 34.5
click at [170, 340] on button "Save" at bounding box center [168, 343] width 53 height 17
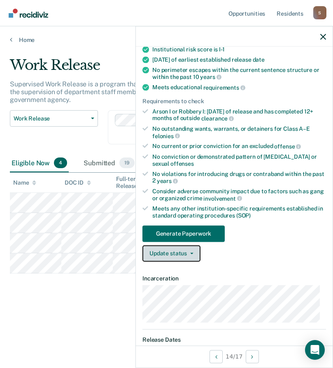
click at [162, 254] on button "Update status" at bounding box center [171, 253] width 58 height 16
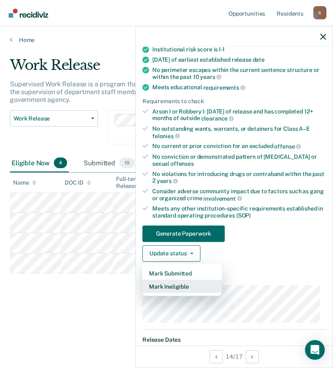
click at [183, 290] on button "Mark Ineligible" at bounding box center [181, 286] width 79 height 13
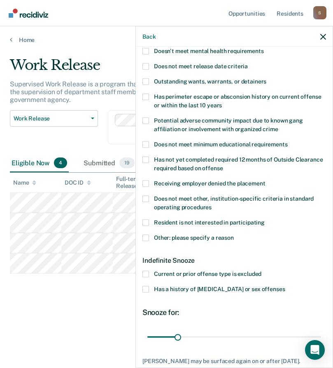
click at [149, 273] on label "Current or prior offense type is excluded" at bounding box center [233, 275] width 183 height 9
click at [261, 271] on input "Current or prior offense type is excluded" at bounding box center [261, 271] width 0 height 0
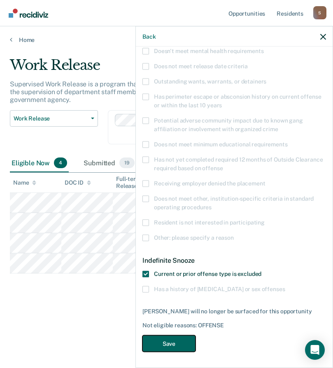
click at [176, 342] on button "Save" at bounding box center [168, 343] width 53 height 17
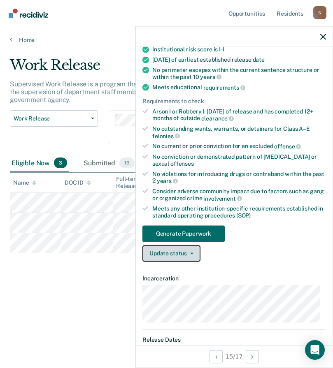
click at [171, 251] on button "Update status" at bounding box center [171, 253] width 58 height 16
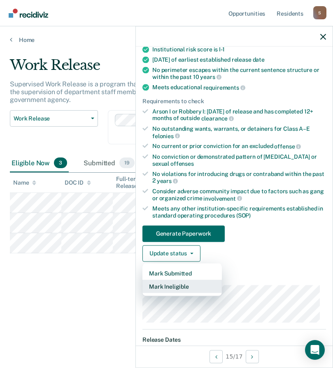
click at [177, 287] on button "Mark Ineligible" at bounding box center [181, 286] width 79 height 13
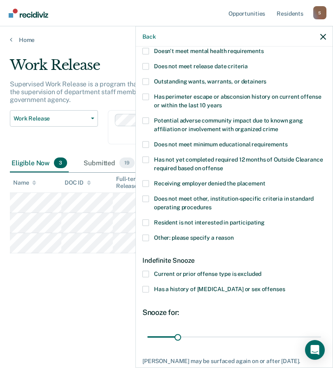
click at [146, 288] on span at bounding box center [145, 289] width 7 height 7
click at [285, 286] on input "Has a history of [MEDICAL_DATA] or sex offenses" at bounding box center [285, 286] width 0 height 0
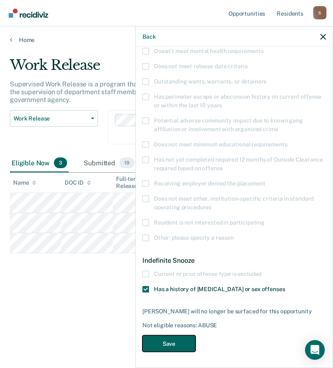
click at [181, 342] on button "Save" at bounding box center [168, 343] width 53 height 17
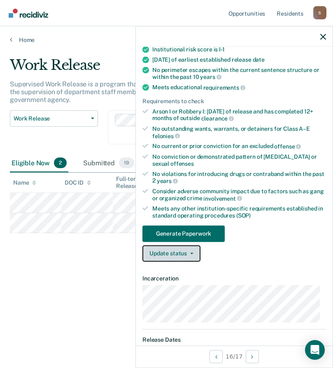
click at [169, 259] on button "Update status" at bounding box center [171, 253] width 58 height 16
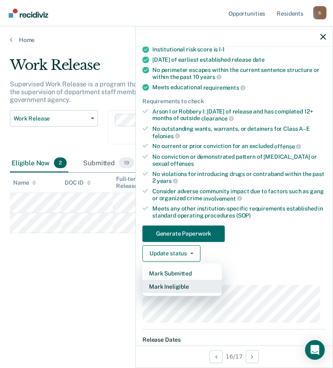
click at [172, 288] on button "Mark Ineligible" at bounding box center [181, 286] width 79 height 13
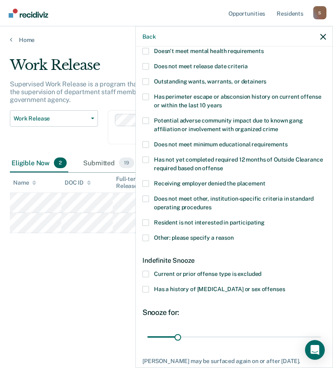
click at [145, 273] on span at bounding box center [145, 274] width 7 height 7
click at [261, 271] on input "Current or prior offense type is excluded" at bounding box center [261, 271] width 0 height 0
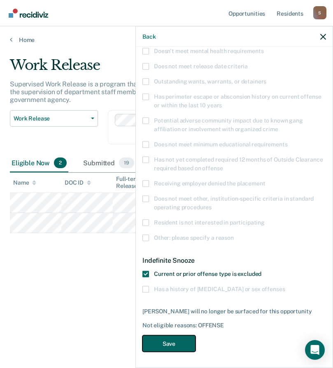
click at [169, 344] on button "Save" at bounding box center [168, 343] width 53 height 17
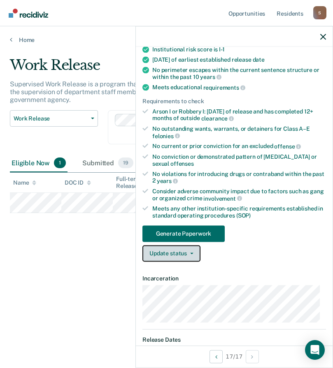
click at [176, 254] on button "Update status" at bounding box center [171, 253] width 58 height 16
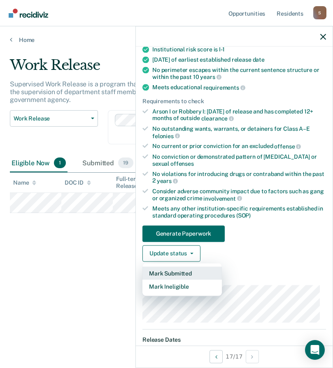
click at [169, 270] on button "Mark Submitted" at bounding box center [181, 273] width 79 height 13
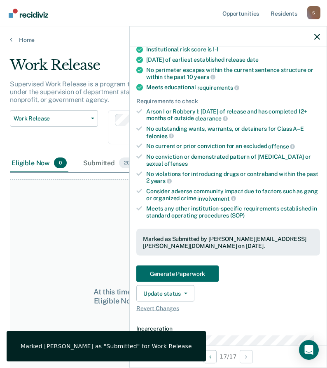
click at [61, 151] on div "Work Release Work Release Outside Clearance" at bounding box center [54, 132] width 88 height 44
click at [317, 35] on icon "button" at bounding box center [317, 37] width 6 height 6
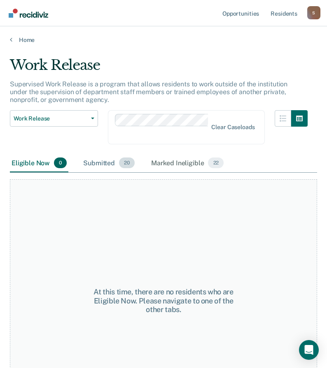
click at [104, 165] on div "Submitted 20" at bounding box center [108, 163] width 55 height 18
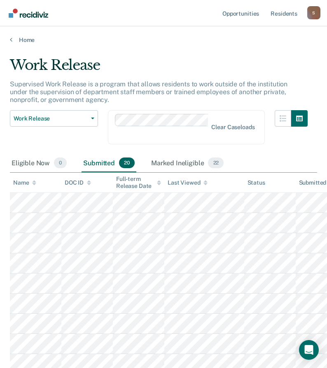
click at [101, 164] on div "Submitted 20" at bounding box center [108, 163] width 55 height 18
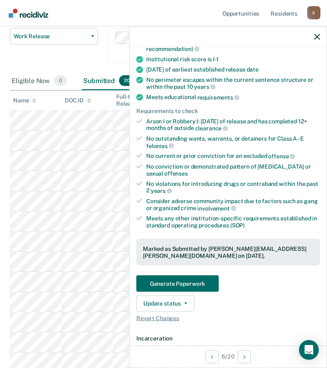
scroll to position [123, 0]
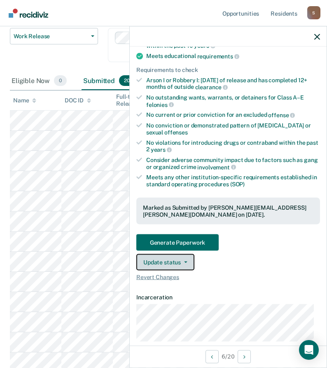
click at [167, 261] on button "Update status" at bounding box center [165, 262] width 58 height 16
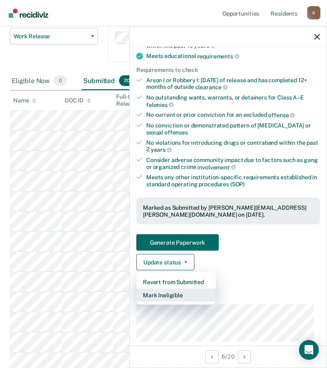
click at [169, 294] on button "Mark Ineligible" at bounding box center [175, 295] width 79 height 13
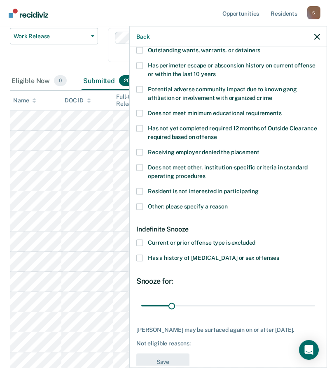
click at [139, 207] on span at bounding box center [139, 206] width 7 height 7
click at [227, 203] on input "Other: please specify a reason" at bounding box center [227, 203] width 0 height 0
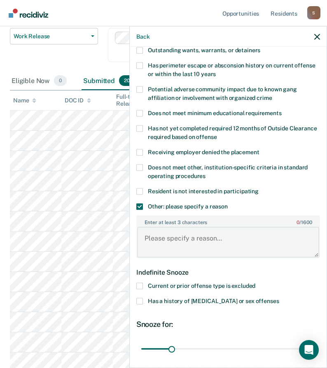
click at [160, 234] on textarea "Enter at least 3 characters 0 / 1600" at bounding box center [228, 242] width 182 height 30
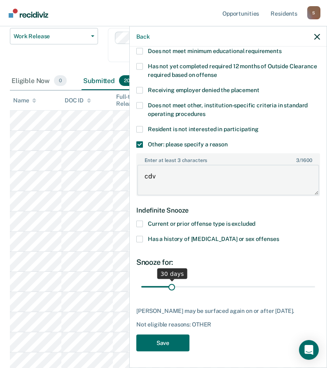
type textarea "cdv"
drag, startPoint x: 171, startPoint y: 281, endPoint x: 183, endPoint y: 285, distance: 12.1
type input "44"
click at [183, 285] on input "range" at bounding box center [228, 287] width 174 height 14
click at [169, 346] on button "Save" at bounding box center [162, 342] width 53 height 17
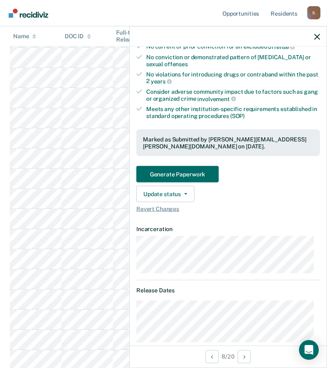
scroll to position [247, 0]
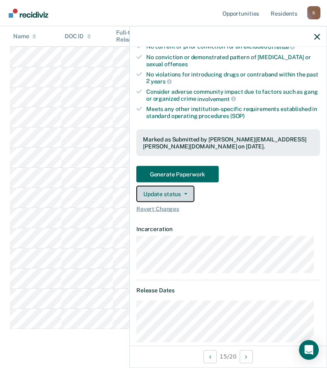
click at [174, 192] on button "Update status" at bounding box center [165, 194] width 58 height 16
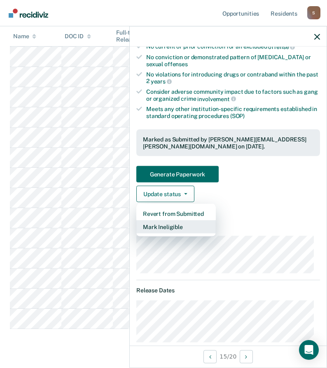
click at [179, 224] on button "Mark Ineligible" at bounding box center [175, 226] width 79 height 13
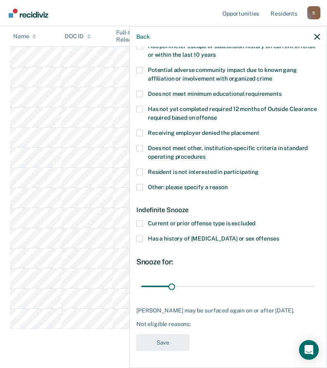
click at [141, 220] on span at bounding box center [139, 223] width 7 height 7
click at [255, 220] on input "Current or prior offense type is excluded" at bounding box center [255, 220] width 0 height 0
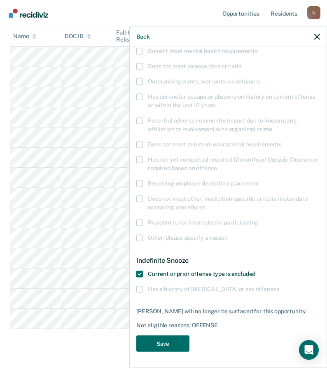
scroll to position [267, 0]
click at [318, 38] on icon "button" at bounding box center [317, 37] width 6 height 6
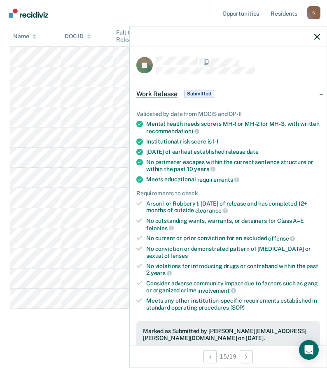
scroll to position [123, 0]
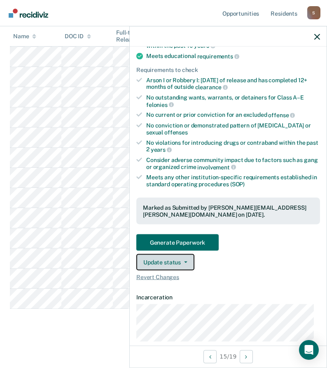
click at [177, 261] on button "Update status" at bounding box center [165, 262] width 58 height 16
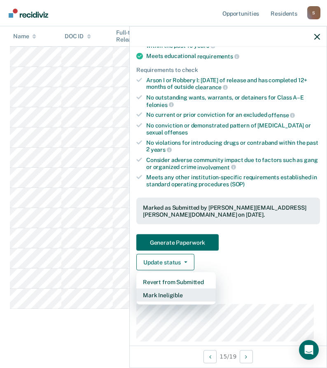
click at [174, 293] on button "Mark Ineligible" at bounding box center [175, 295] width 79 height 13
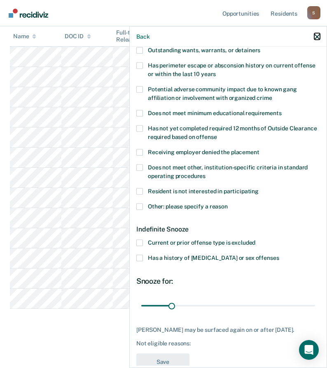
click at [317, 33] on button "button" at bounding box center [317, 36] width 6 height 7
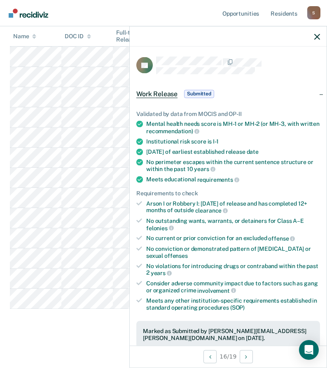
scroll to position [165, 0]
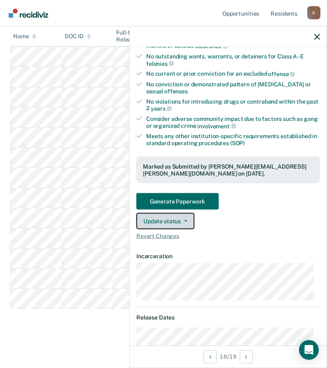
click at [170, 221] on button "Update status" at bounding box center [165, 221] width 58 height 16
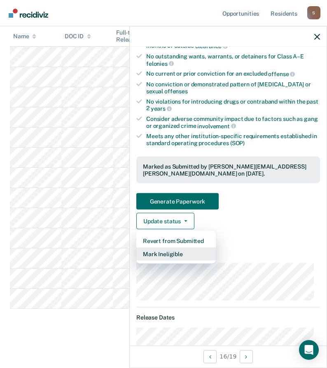
click at [170, 255] on button "Mark Ineligible" at bounding box center [175, 254] width 79 height 13
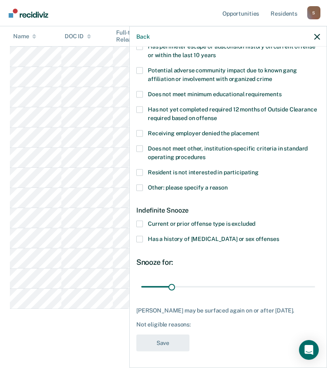
scroll to position [149, 0]
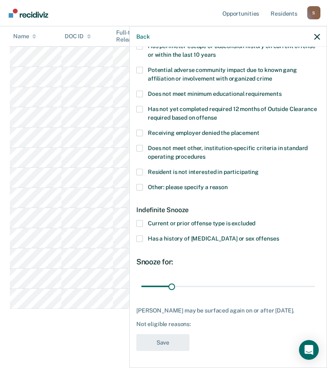
click at [142, 184] on span at bounding box center [139, 187] width 7 height 7
click at [227, 184] on input "Other: please specify a reason" at bounding box center [227, 184] width 0 height 0
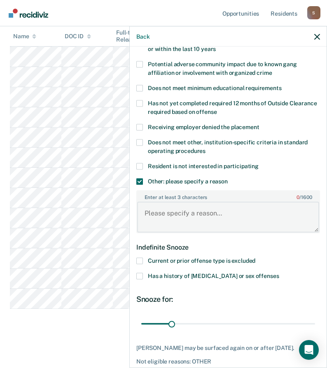
click at [161, 213] on textarea "Enter at least 3 characters 0 / 1600" at bounding box center [228, 217] width 182 height 30
type textarea "cdv"
drag, startPoint x: 171, startPoint y: 325, endPoint x: 166, endPoint y: 324, distance: 4.5
click at [166, 324] on input "range" at bounding box center [228, 324] width 174 height 14
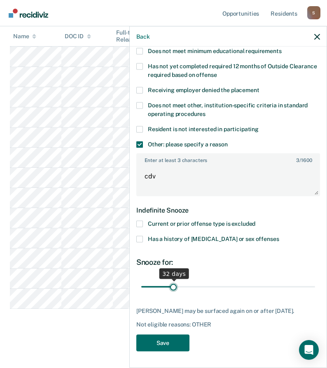
drag, startPoint x: 165, startPoint y: 280, endPoint x: 172, endPoint y: 281, distance: 7.4
type input "32"
click at [172, 281] on input "range" at bounding box center [228, 287] width 174 height 14
click at [175, 349] on button "Save" at bounding box center [162, 342] width 53 height 17
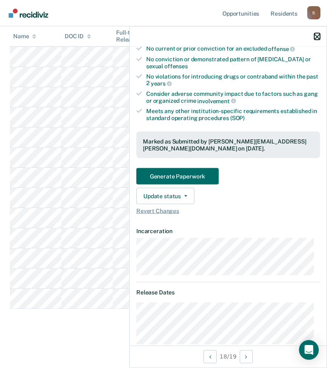
click at [314, 38] on icon "button" at bounding box center [317, 37] width 6 height 6
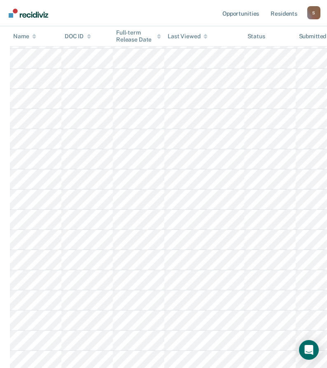
scroll to position [41, 0]
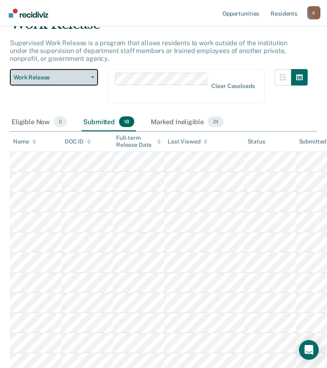
click at [69, 78] on span "Work Release" at bounding box center [51, 77] width 74 height 7
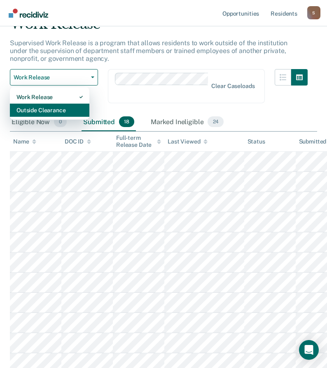
click at [61, 112] on div "Outside Clearance" at bounding box center [49, 110] width 66 height 13
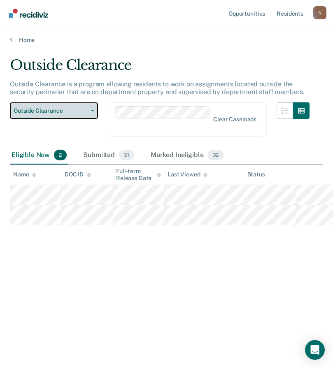
click at [72, 110] on span "Outside Clearance" at bounding box center [51, 110] width 74 height 7
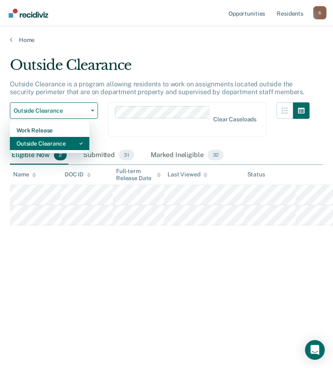
click at [56, 141] on div "Outside Clearance" at bounding box center [49, 143] width 66 height 13
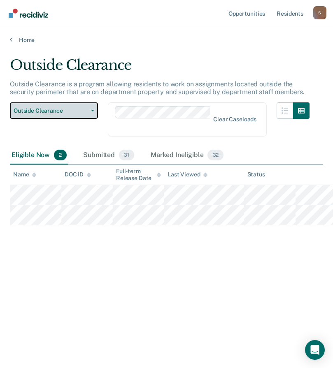
click at [69, 116] on button "Outside Clearance" at bounding box center [54, 110] width 88 height 16
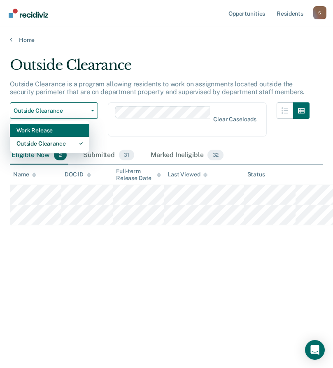
click at [44, 130] on div "Work Release" at bounding box center [49, 130] width 66 height 13
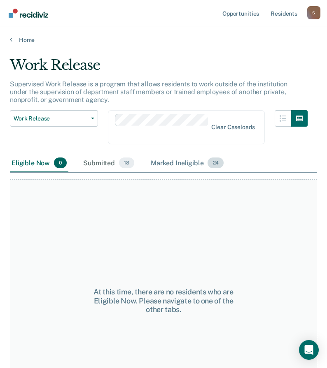
click at [183, 162] on div "Marked Ineligible 24" at bounding box center [187, 163] width 76 height 18
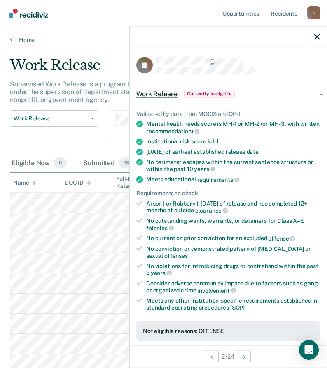
scroll to position [82, 0]
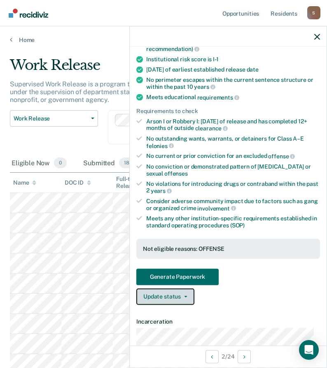
click at [178, 298] on button "Update status" at bounding box center [165, 296] width 58 height 16
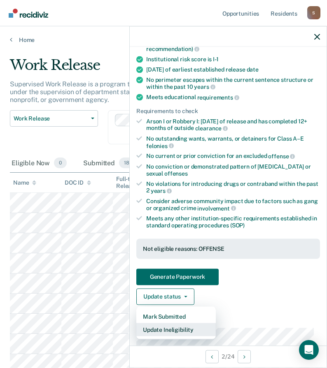
click at [172, 331] on button "Update Ineligibility" at bounding box center [175, 329] width 79 height 13
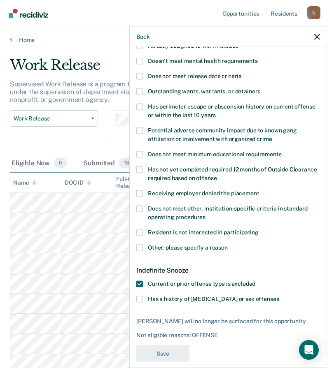
scroll to position [92, 0]
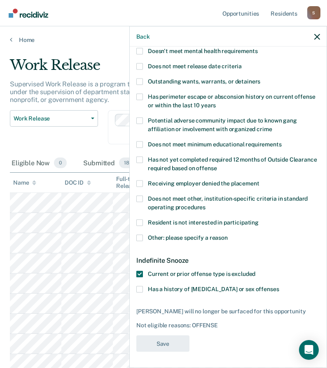
click at [140, 288] on span at bounding box center [139, 289] width 7 height 7
click at [278, 286] on input "Has a history of [MEDICAL_DATA] or sex offenses" at bounding box center [278, 286] width 0 height 0
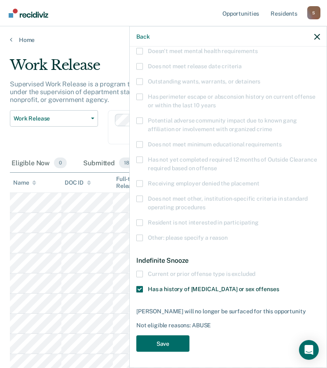
click at [138, 271] on span at bounding box center [139, 274] width 7 height 7
click at [162, 343] on button "Save" at bounding box center [162, 343] width 53 height 17
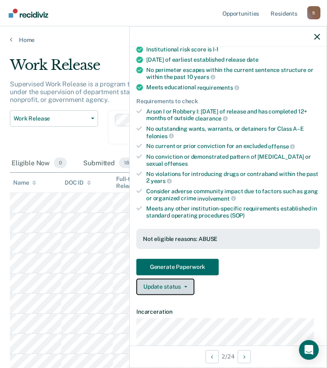
click at [163, 286] on button "Update status" at bounding box center [165, 286] width 58 height 16
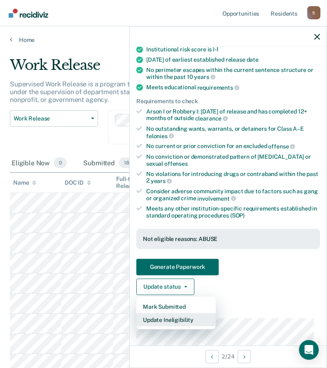
click at [178, 318] on button "Update Ineligibility" at bounding box center [175, 319] width 79 height 13
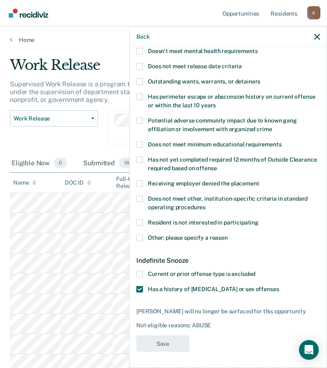
click at [139, 271] on span at bounding box center [139, 274] width 7 height 7
click at [255, 271] on input "Current or prior offense type is excluded" at bounding box center [255, 271] width 0 height 0
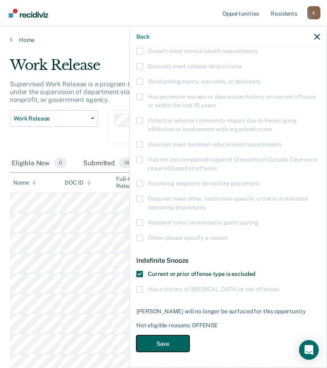
click at [170, 339] on button "Save" at bounding box center [162, 343] width 53 height 17
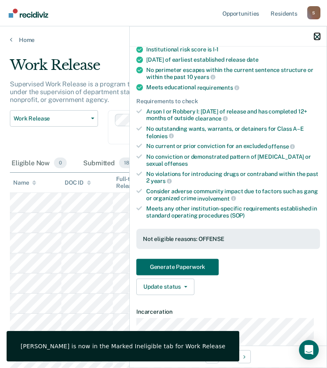
click at [317, 36] on icon "button" at bounding box center [317, 37] width 6 height 6
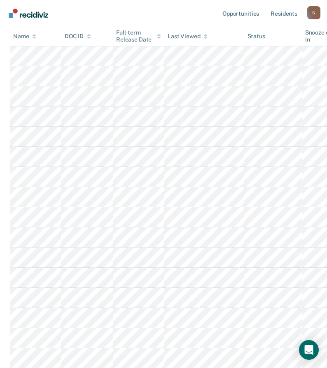
scroll to position [0, 0]
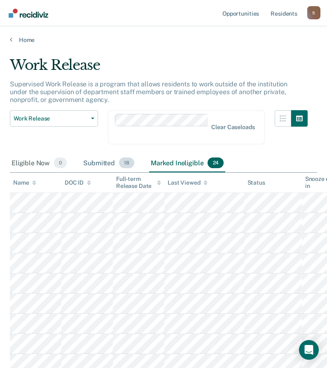
click at [89, 162] on div "Submitted 18" at bounding box center [108, 163] width 54 height 18
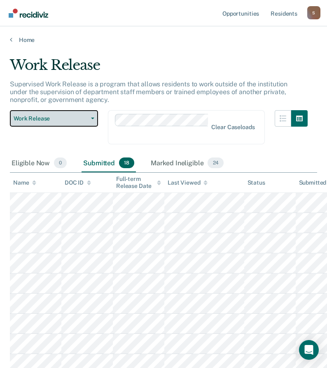
click at [40, 116] on span "Work Release" at bounding box center [51, 118] width 74 height 7
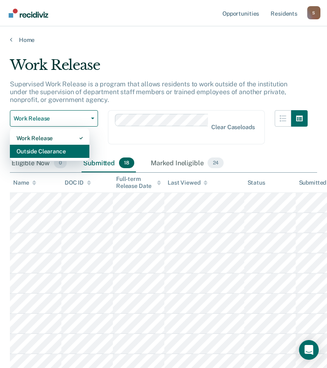
click at [53, 153] on div "Outside Clearance" at bounding box center [49, 151] width 66 height 13
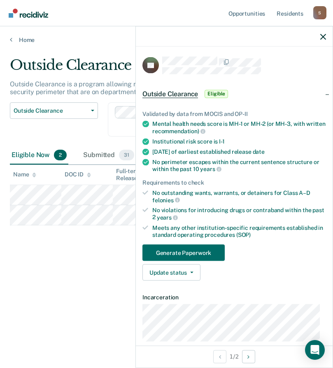
click at [85, 286] on div "Outside Clearance Outside Clearance is a program allowing residents to work on …" at bounding box center [166, 182] width 313 height 250
click at [323, 37] on icon "button" at bounding box center [323, 37] width 6 height 6
